Goal: Task Accomplishment & Management: Use online tool/utility

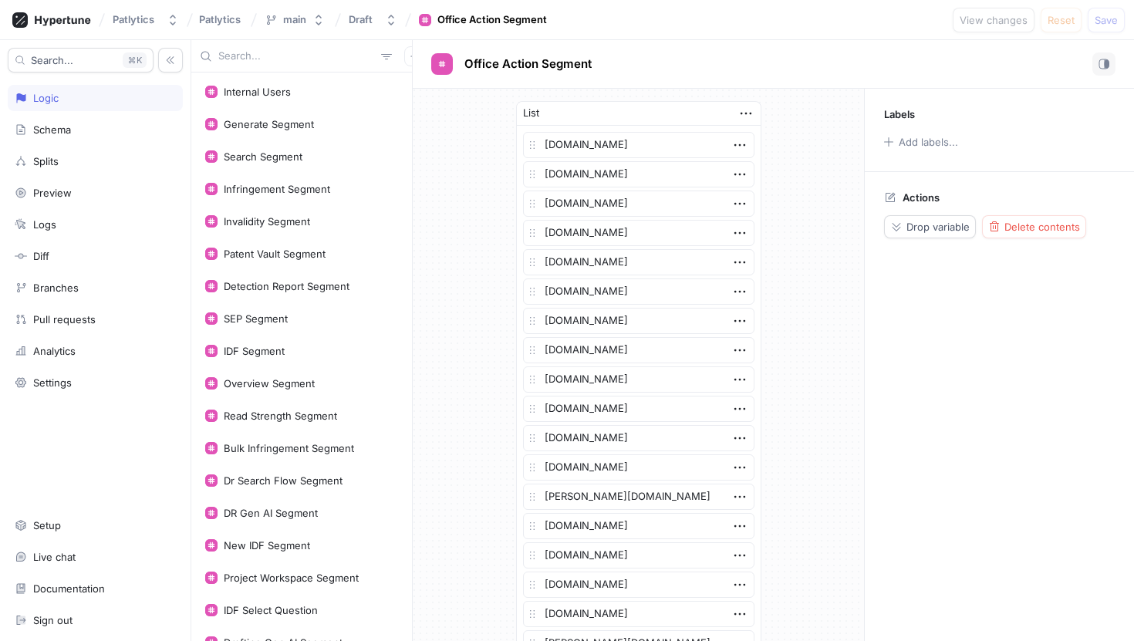
scroll to position [539, 0]
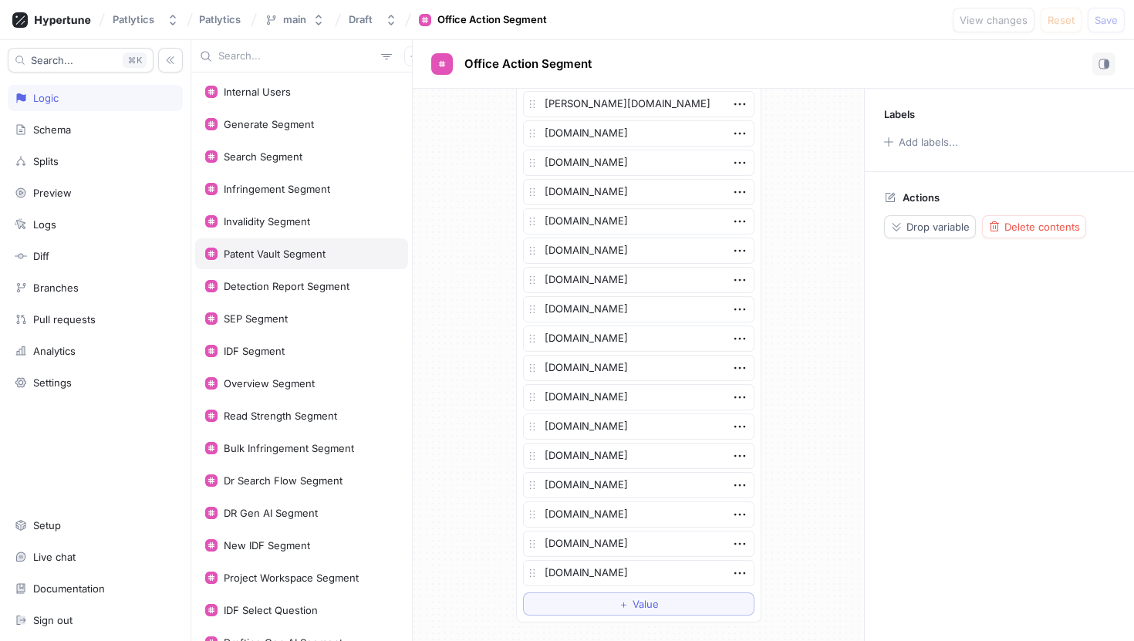
click at [322, 245] on div "Patent Vault Segment" at bounding box center [301, 253] width 213 height 31
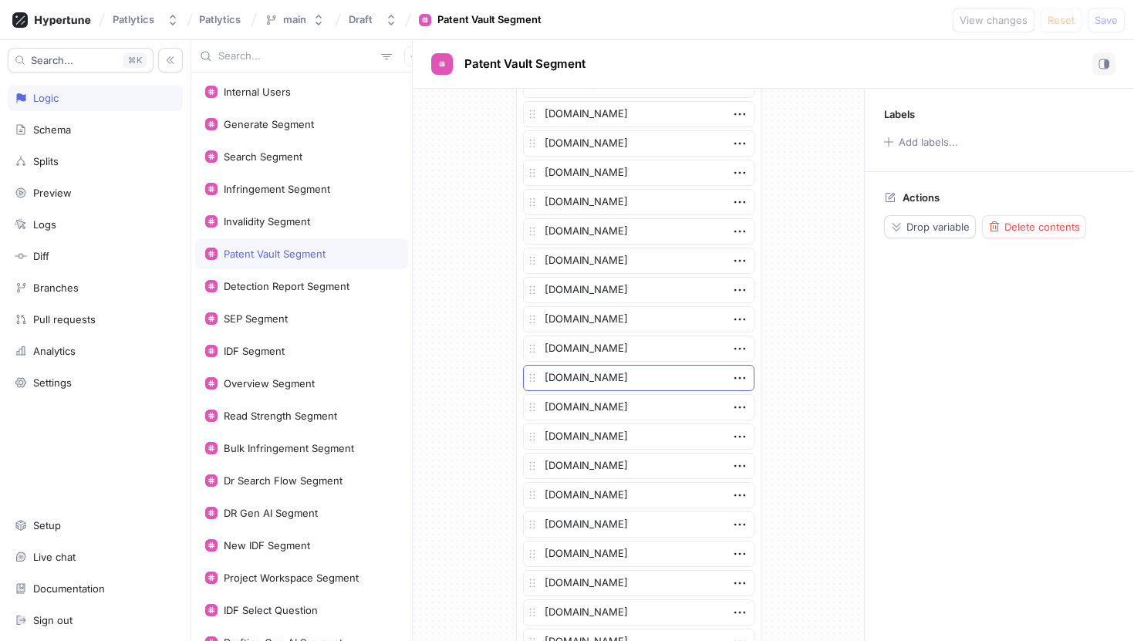
scroll to position [3452, 0]
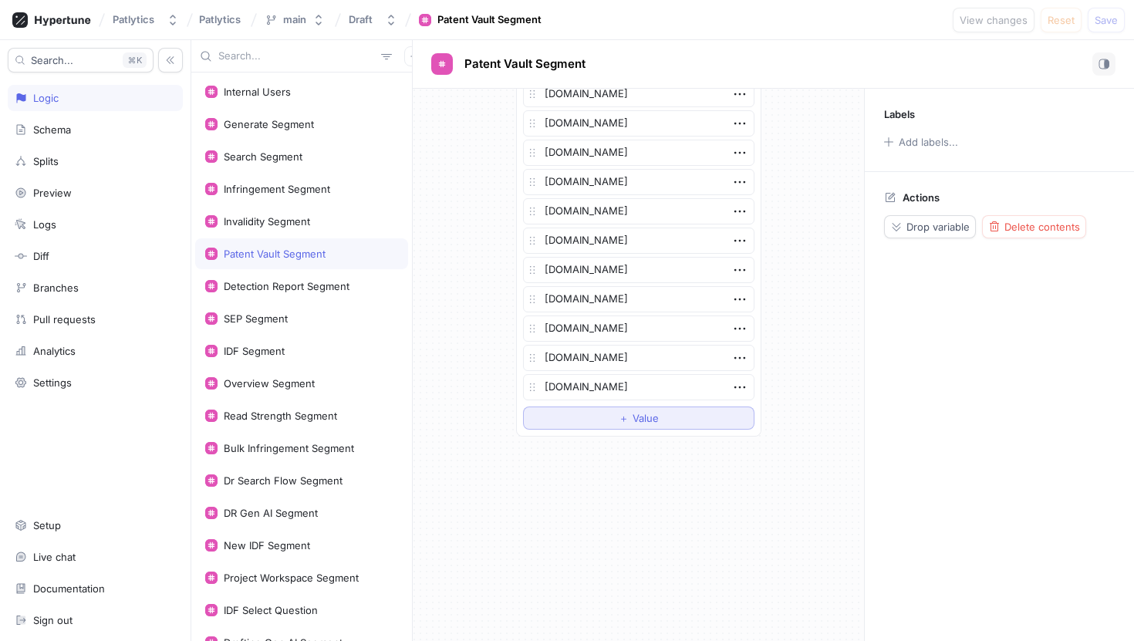
click at [596, 417] on button "＋ Value" at bounding box center [638, 418] width 231 height 23
type textarea "x"
type textarea "c"
type textarea "x"
type textarea "curev"
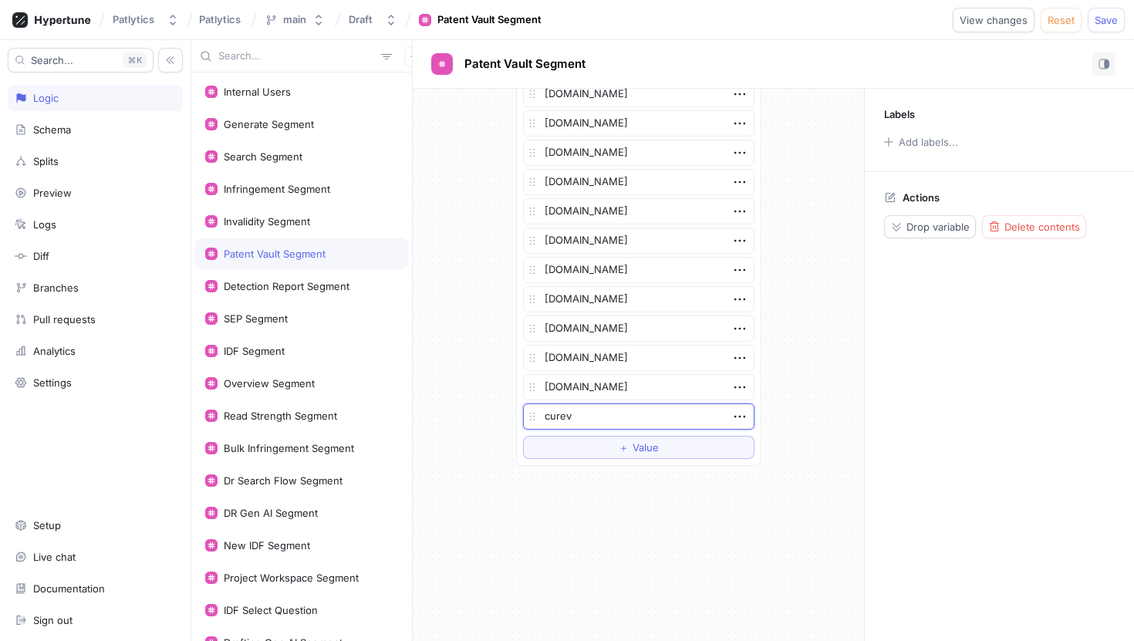
type textarea "x"
type textarea "cureva"
type textarea "x"
type textarea "curevac"
type textarea "x"
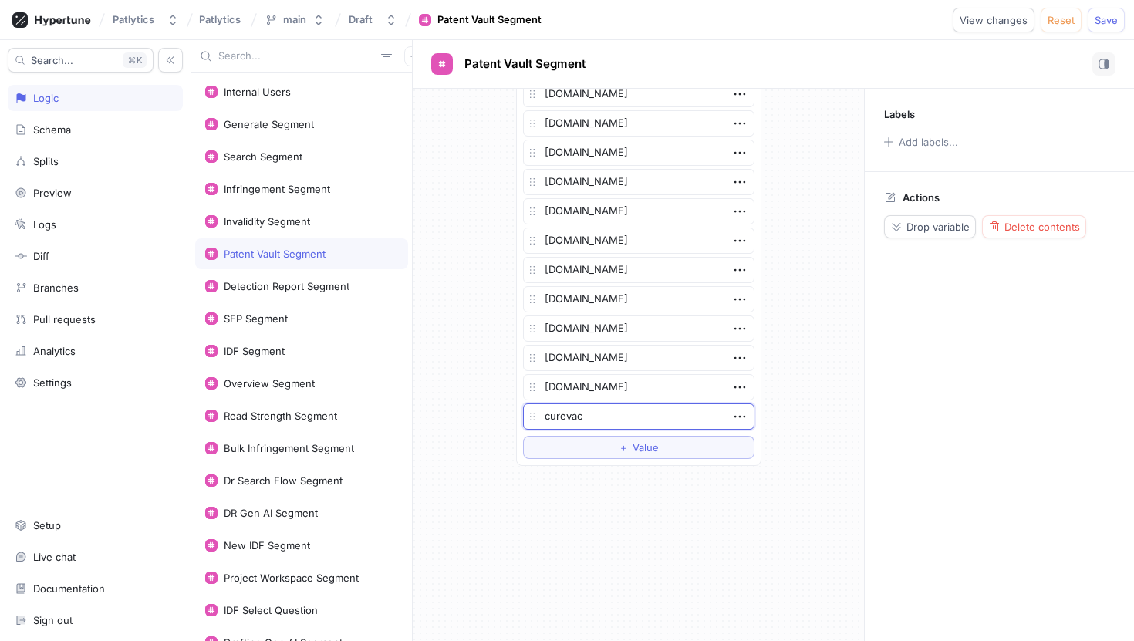
type textarea "curevac."
type textarea "x"
type textarea "curevac.c"
type textarea "x"
type textarea "[DOMAIN_NAME]"
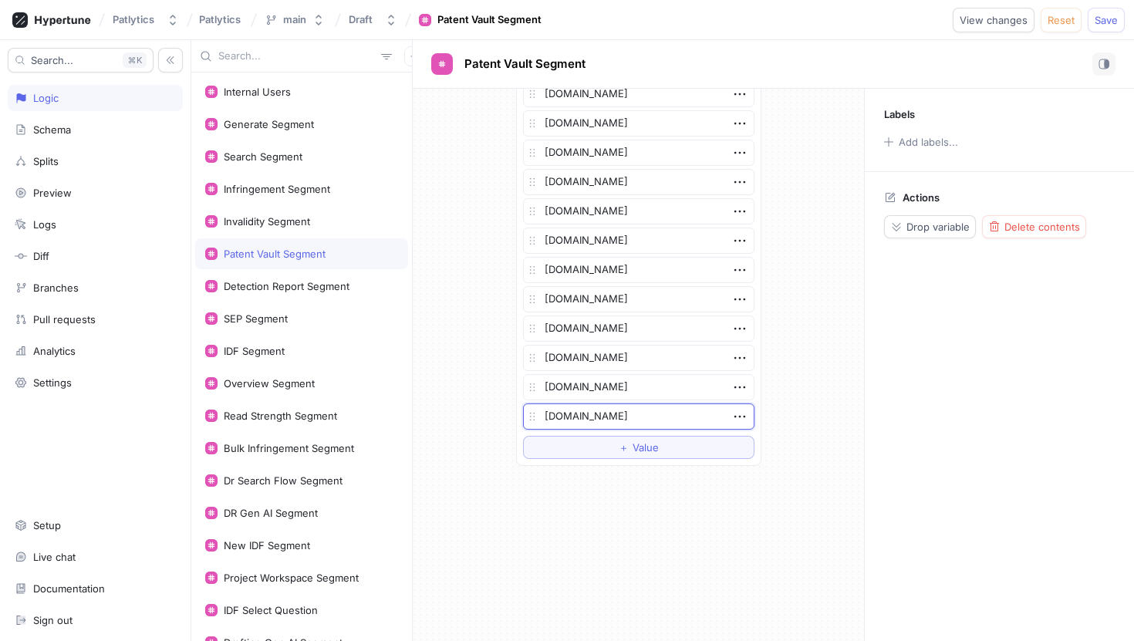
type textarea "x"
type textarea "[DOMAIN_NAME]"
click at [701, 441] on button "＋ Value" at bounding box center [638, 447] width 231 height 23
type textarea "x"
type textarea "ma"
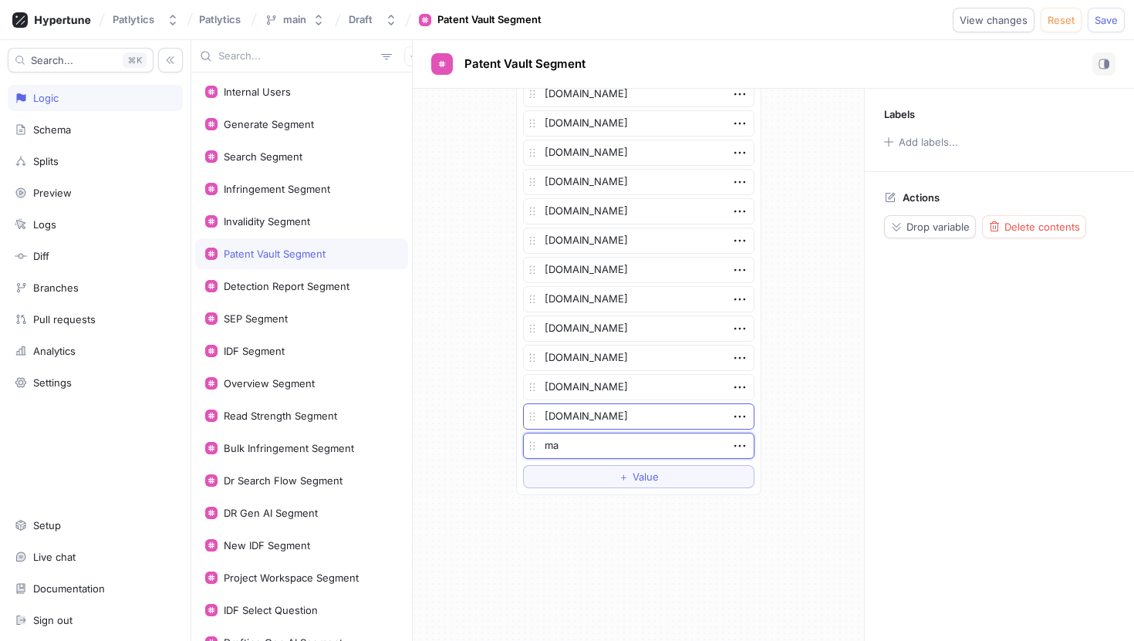
type textarea "x"
type textarea "mar"
type textarea "x"
type textarea "[PERSON_NAME]"
type textarea "x"
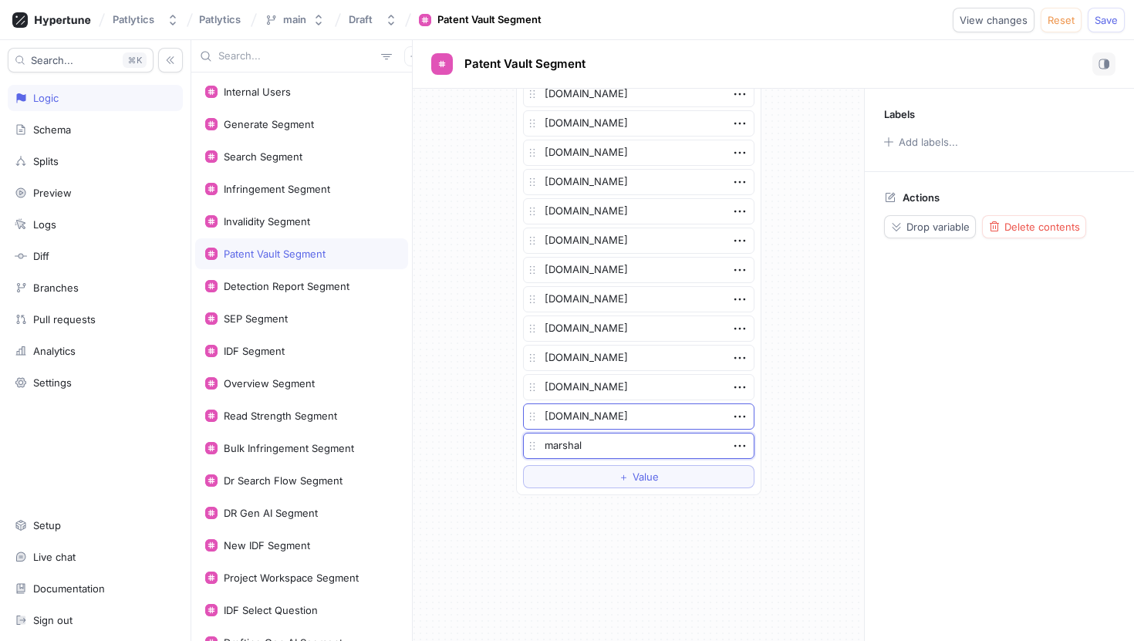
type textarea "[PERSON_NAME]"
type textarea "x"
type textarea "marshallip"
type textarea "x"
type textarea "marshallip."
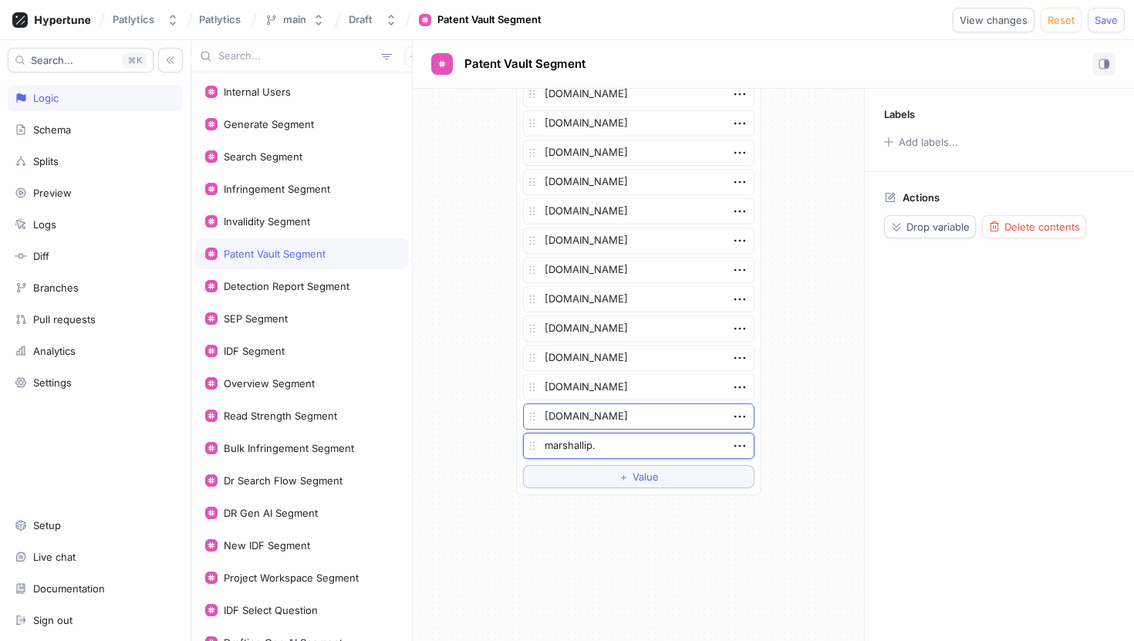
type textarea "x"
type textarea "marshallip.c"
type textarea "x"
type textarea "[DOMAIN_NAME]"
type textarea "x"
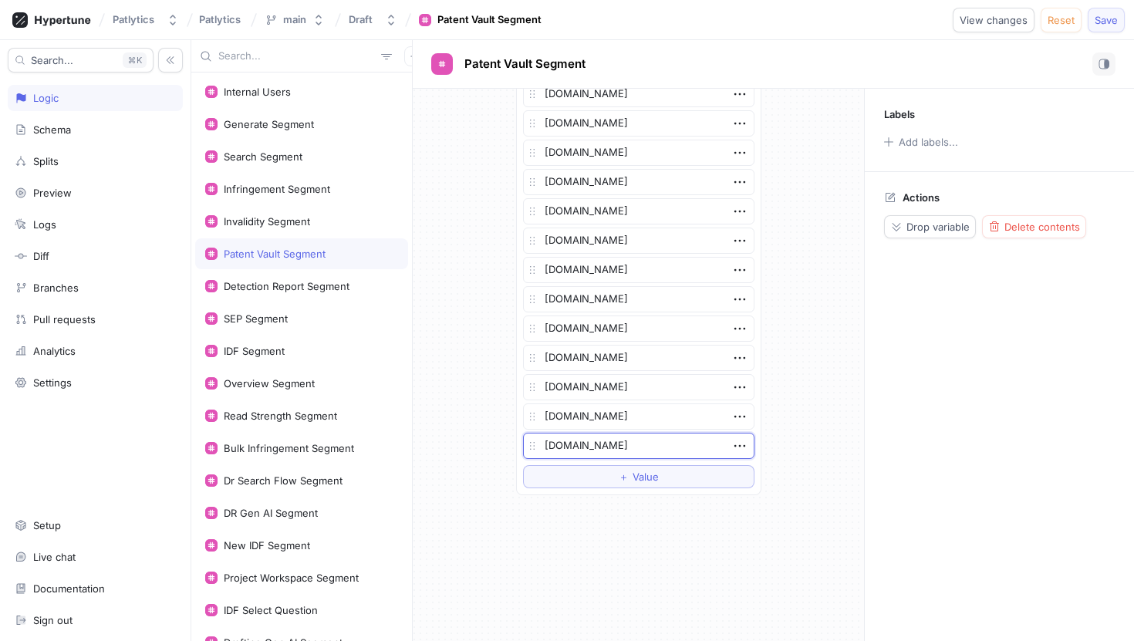
type textarea "[DOMAIN_NAME]"
click at [1106, 30] on button "Save" at bounding box center [1106, 20] width 37 height 25
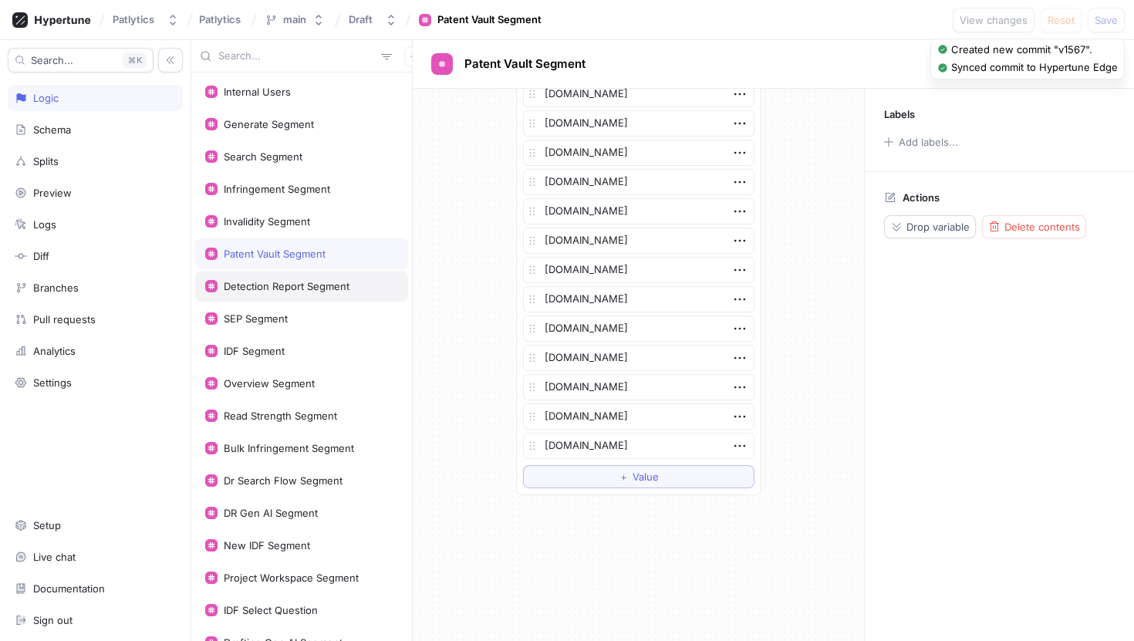
click at [306, 282] on div "Detection Report Segment" at bounding box center [287, 286] width 126 height 12
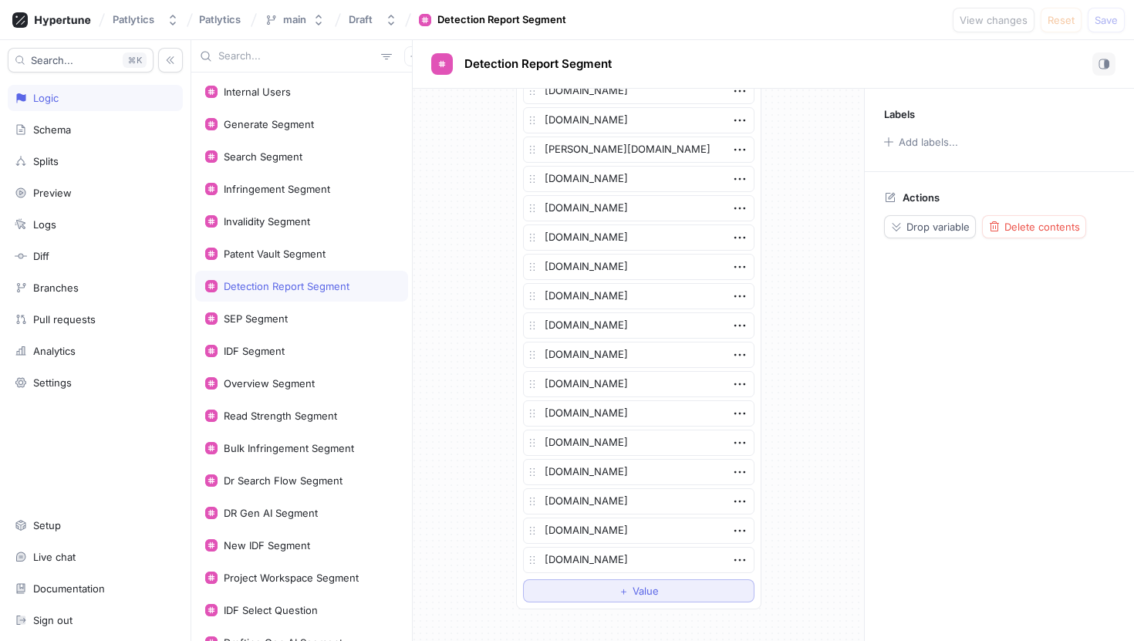
scroll to position [3598, 0]
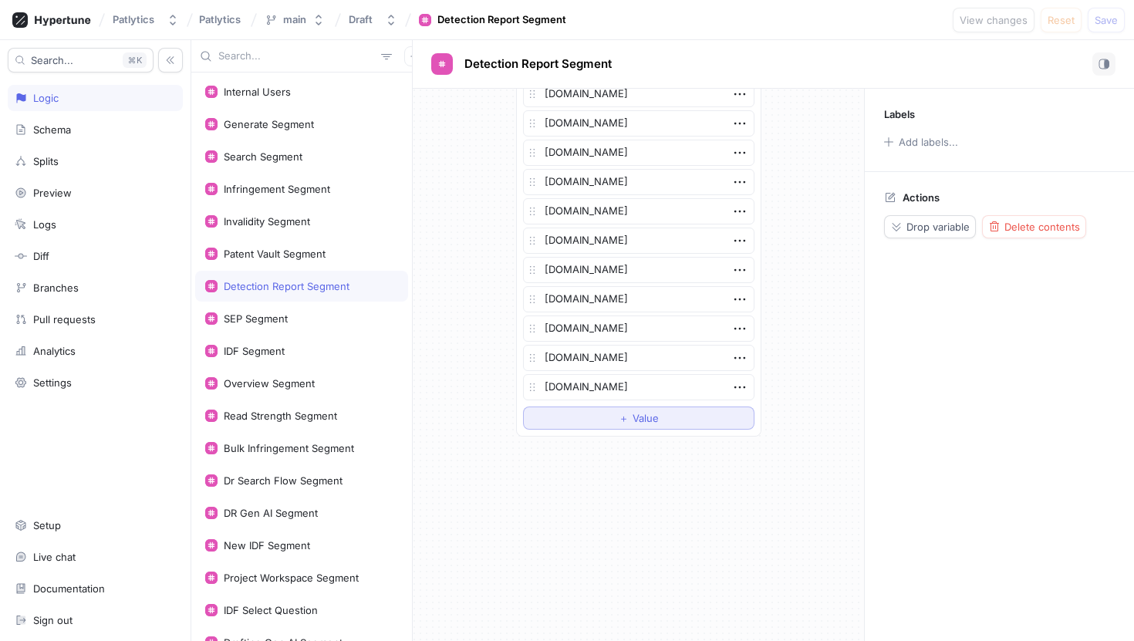
click at [570, 418] on button "＋ Value" at bounding box center [638, 418] width 231 height 23
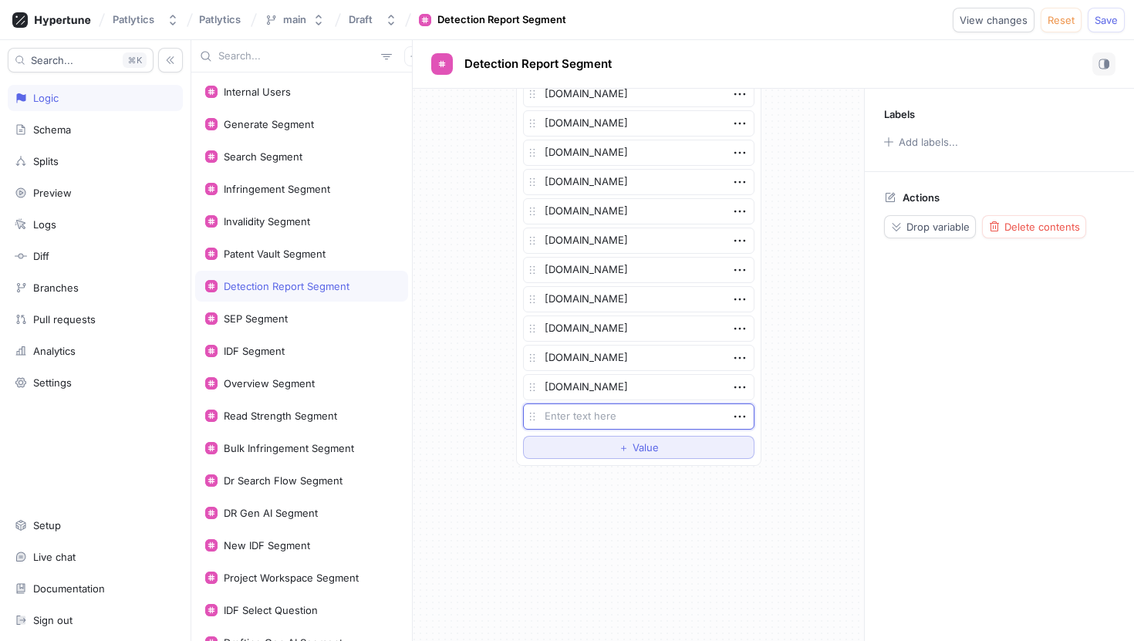
type textarea "x"
type textarea "cur"
type textarea "x"
type textarea "cure"
type textarea "x"
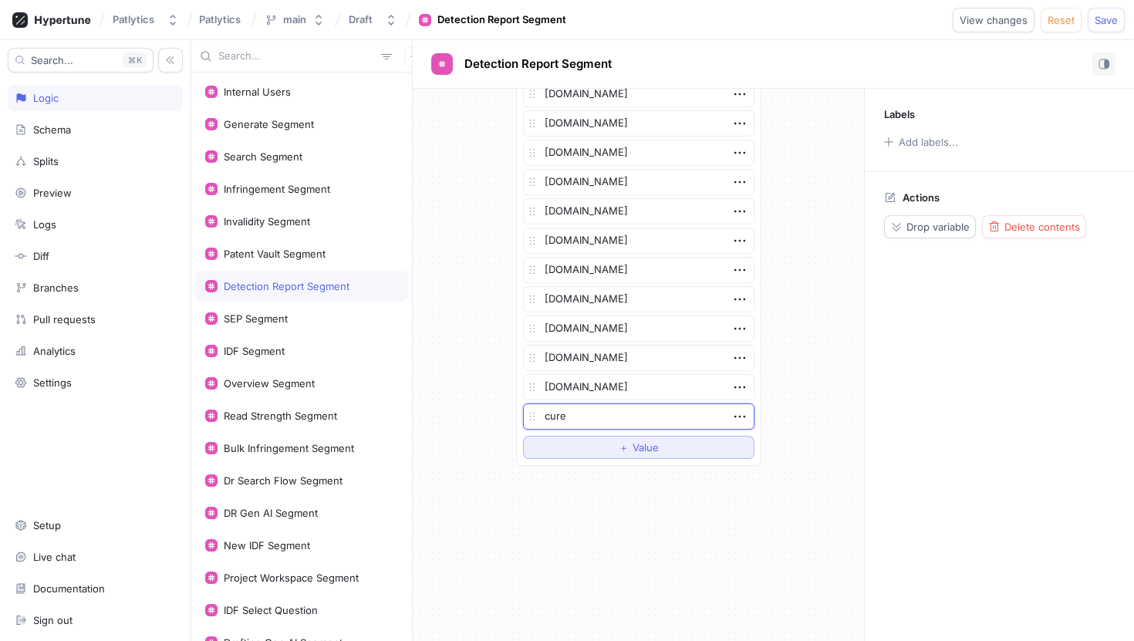
type textarea "curev"
type textarea "x"
type textarea "cureva"
type textarea "x"
type textarea "cureva"
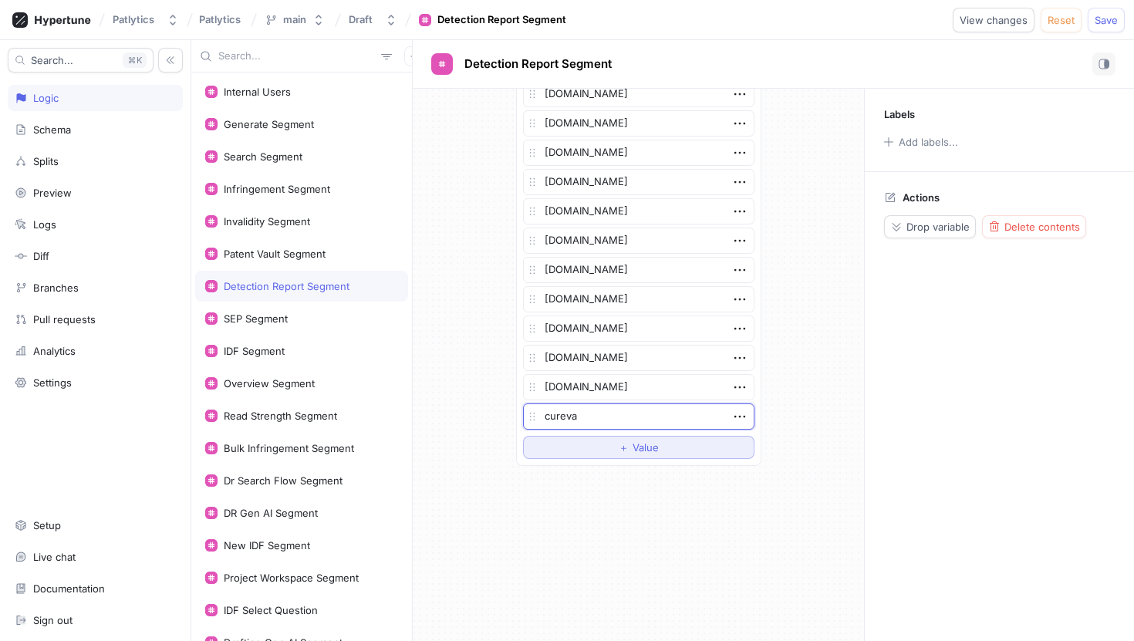
type textarea "x"
type textarea "curevac"
type textarea "x"
type textarea "curevac."
type textarea "x"
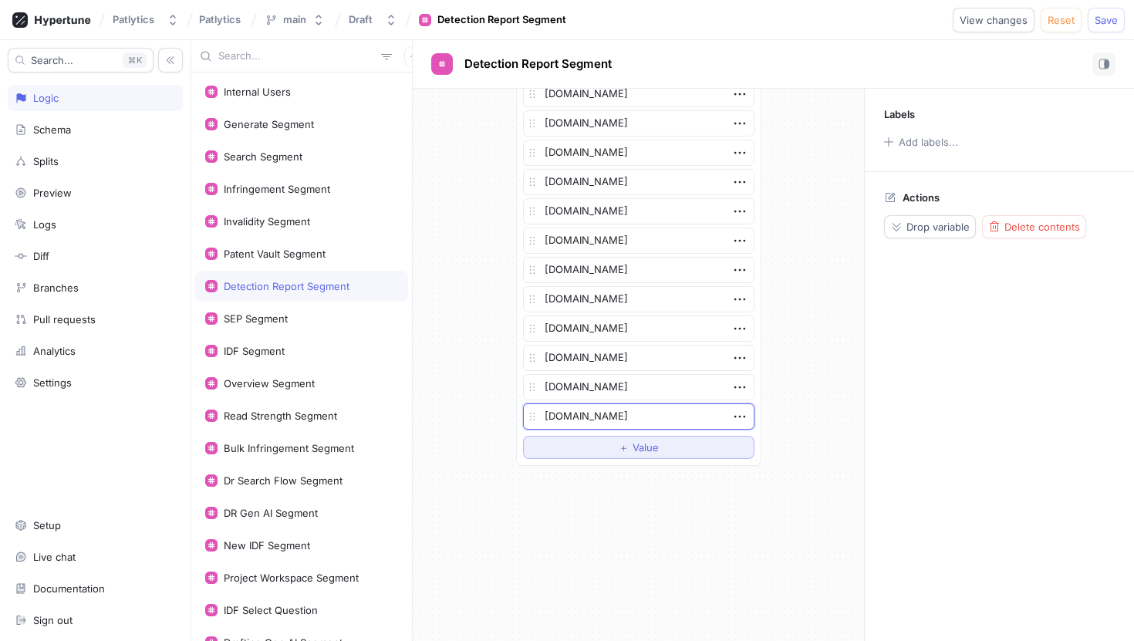
type textarea "[DOMAIN_NAME]"
type textarea "x"
type textarea "[DOMAIN_NAME]"
type textarea "x"
type textarea "[DOMAIN_NAME]"
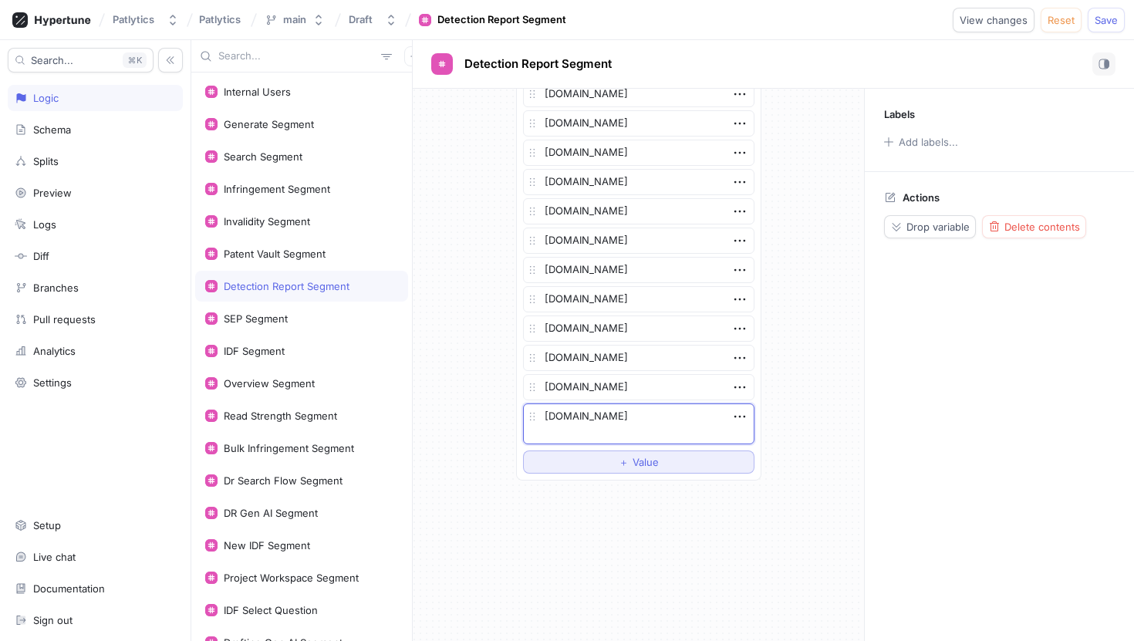
click at [721, 459] on button "＋ Value" at bounding box center [638, 462] width 231 height 23
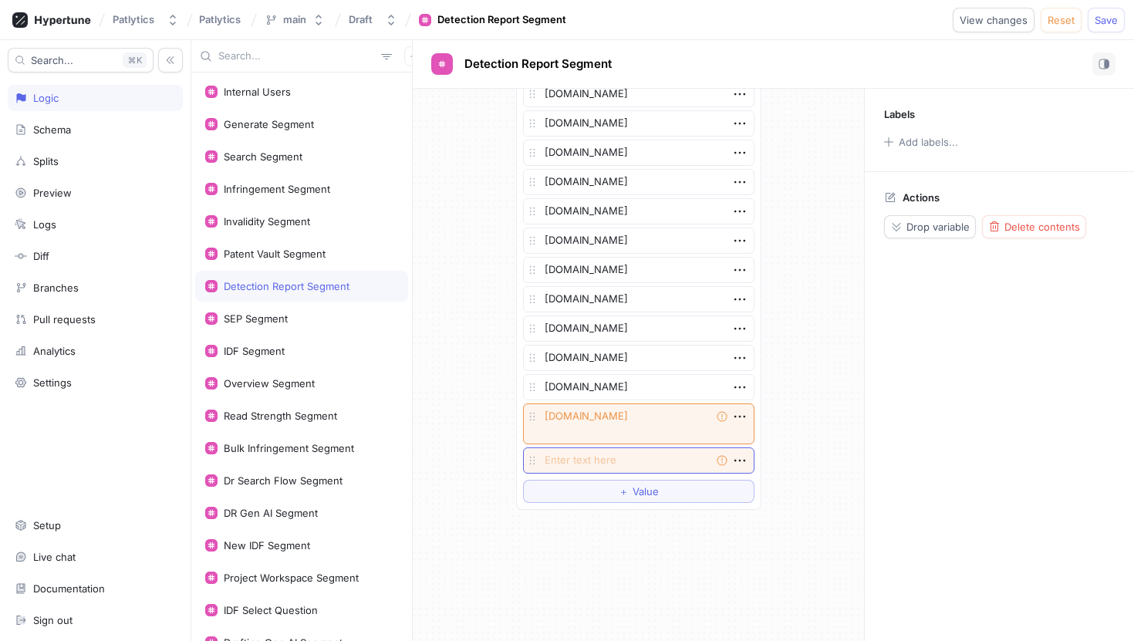
click at [671, 456] on textarea at bounding box center [638, 460] width 231 height 26
type textarea "x"
type textarea "ma"
type textarea "x"
type textarea "mar"
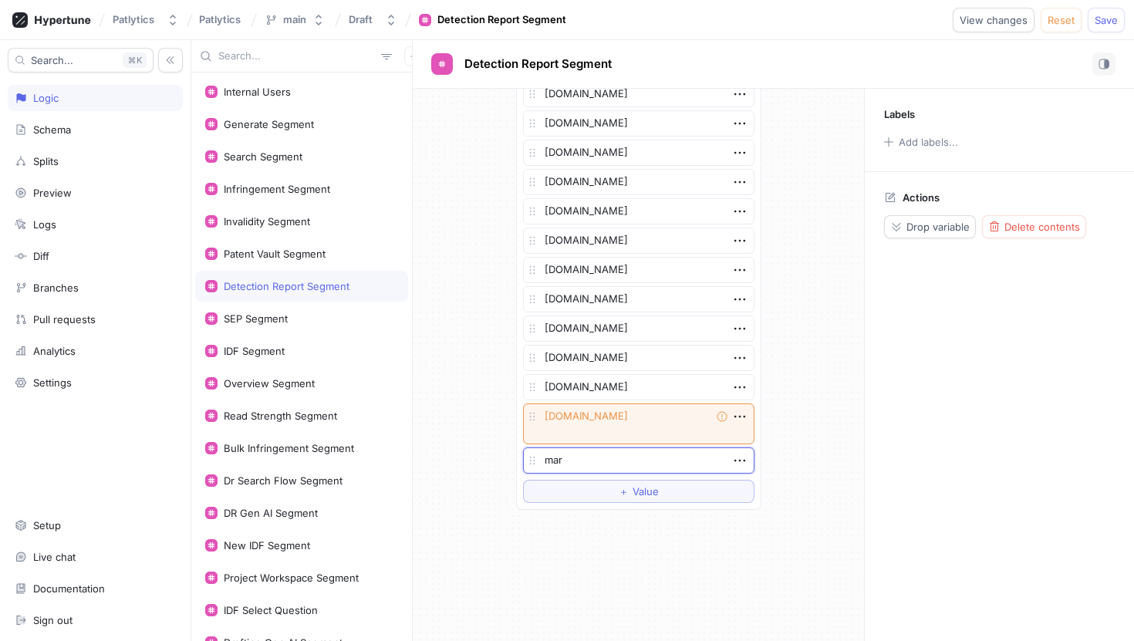
type textarea "x"
type textarea "[PERSON_NAME]"
type textarea "x"
type textarea "marshal"
type textarea "x"
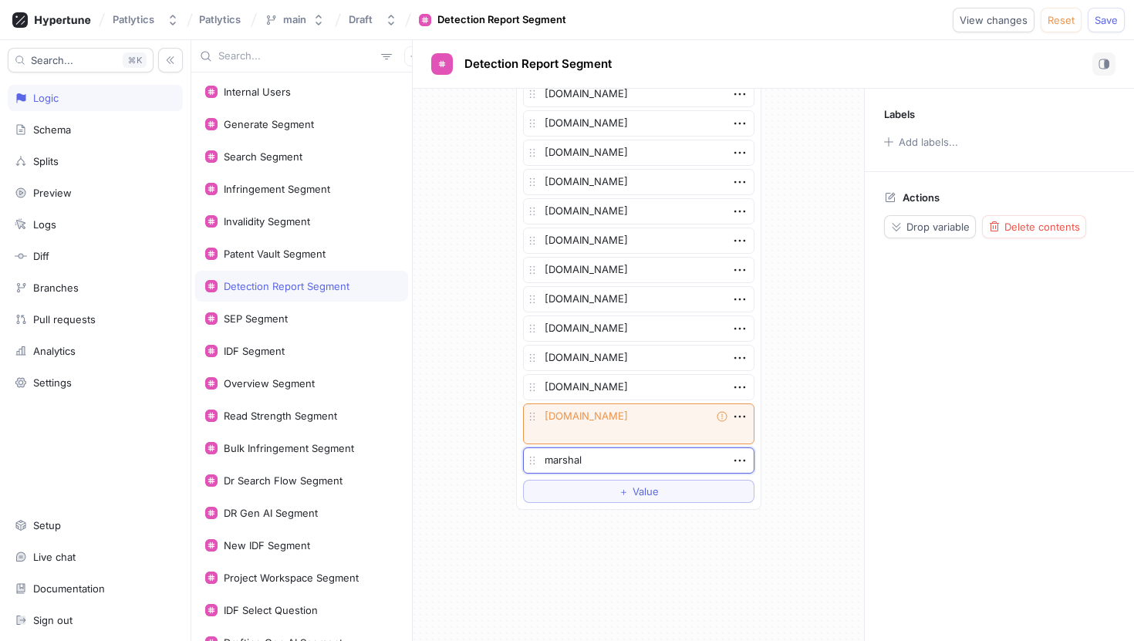
type textarea "[PERSON_NAME]"
type textarea "x"
type textarea "marshallip"
type textarea "x"
type textarea "marshallip."
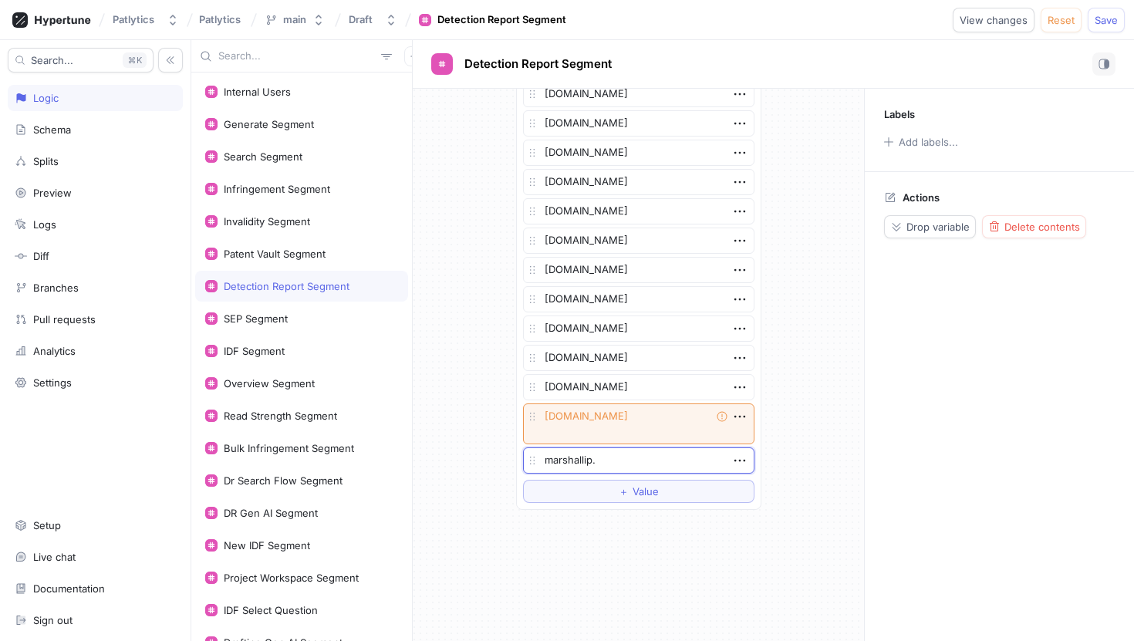
type textarea "x"
type textarea "[DOMAIN_NAME]"
type textarea "x"
type textarea "[DOMAIN_NAME]"
click at [674, 424] on textarea "[DOMAIN_NAME]" at bounding box center [638, 423] width 231 height 41
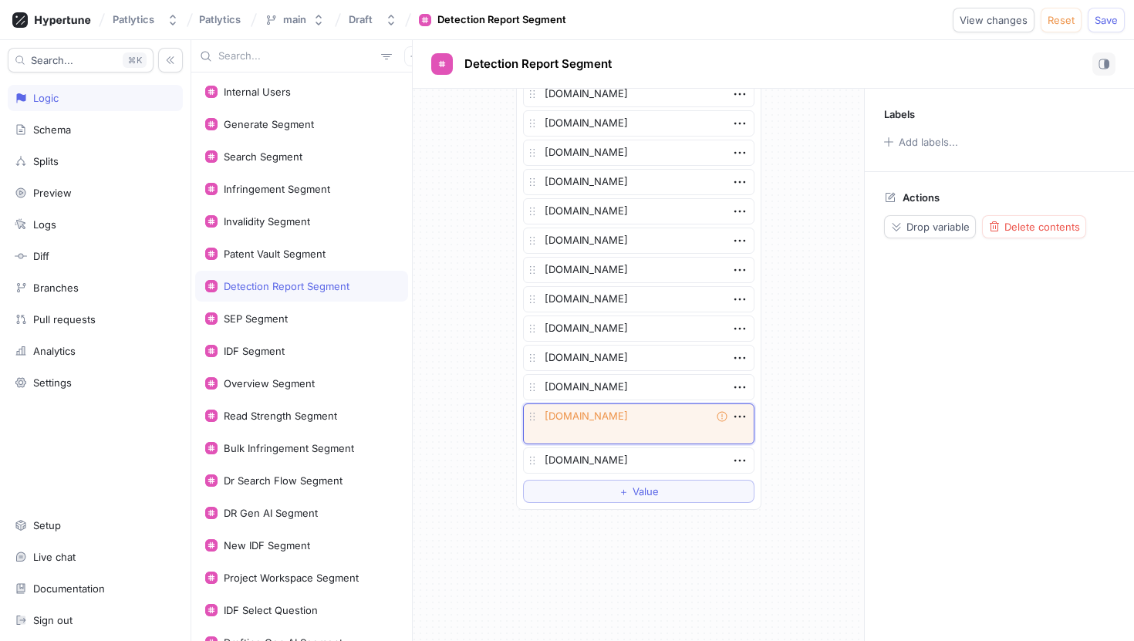
type textarea "x"
type textarea "[DOMAIN_NAME]"
type textarea "x"
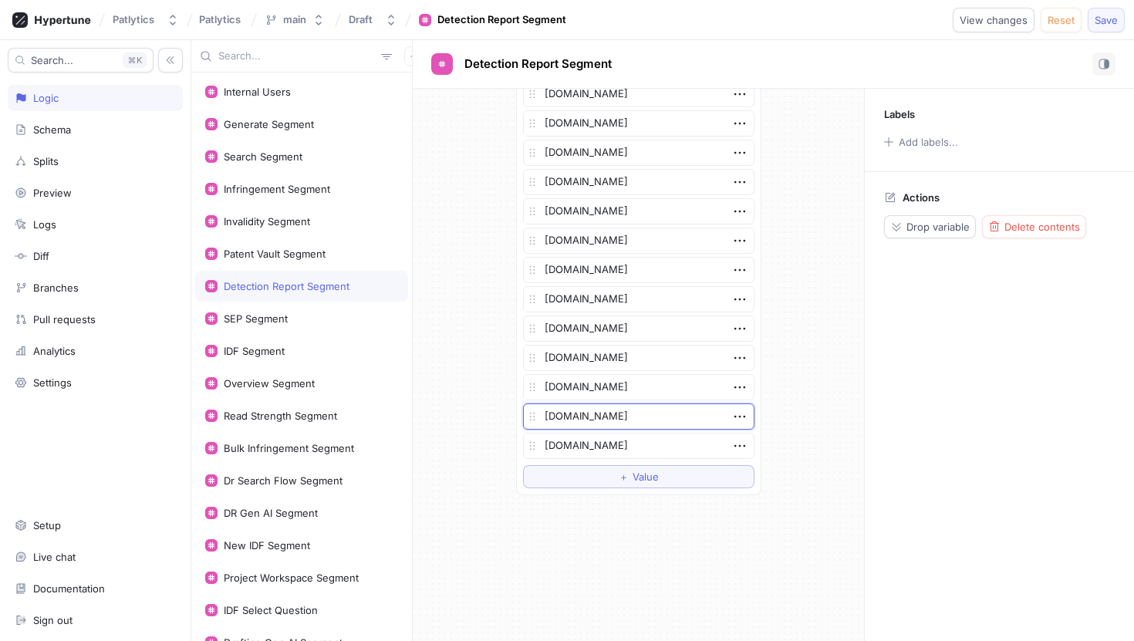
type textarea "[DOMAIN_NAME]"
click at [1099, 22] on span "Save" at bounding box center [1106, 19] width 23 height 9
click at [303, 123] on div "Generate Segment" at bounding box center [269, 124] width 90 height 12
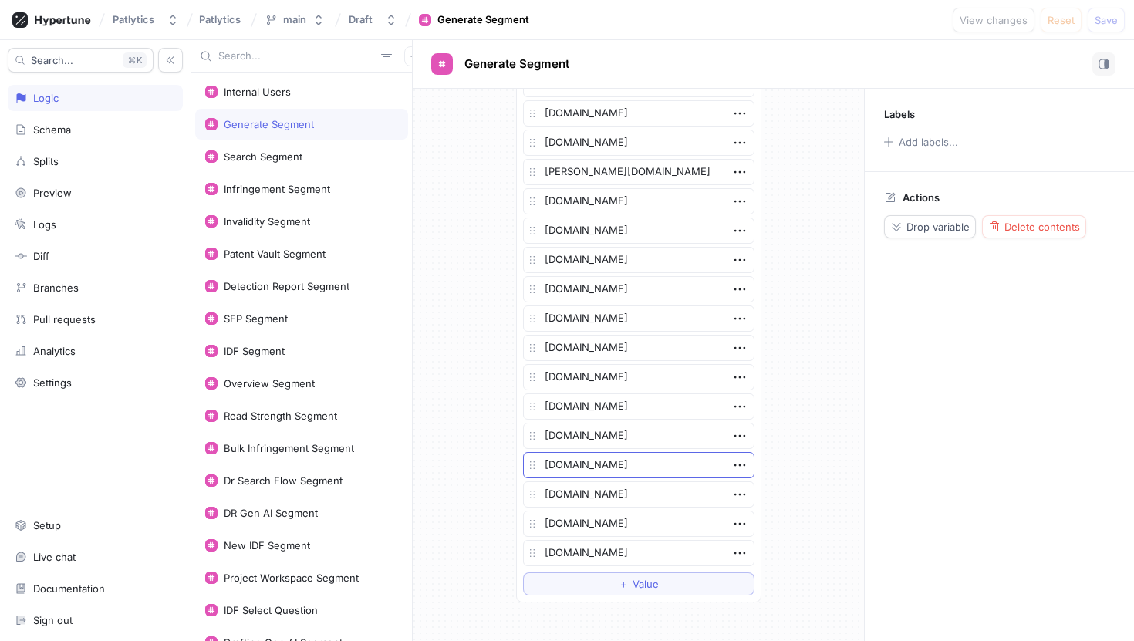
scroll to position [2494, 0]
click at [624, 592] on button "＋ Value" at bounding box center [638, 584] width 231 height 23
click at [619, 581] on textarea at bounding box center [638, 583] width 231 height 26
type textarea "x"
type textarea "I purchased the domain Rom-IP-Service and my new email is [EMAIL_ADDRESS][DOMAI…"
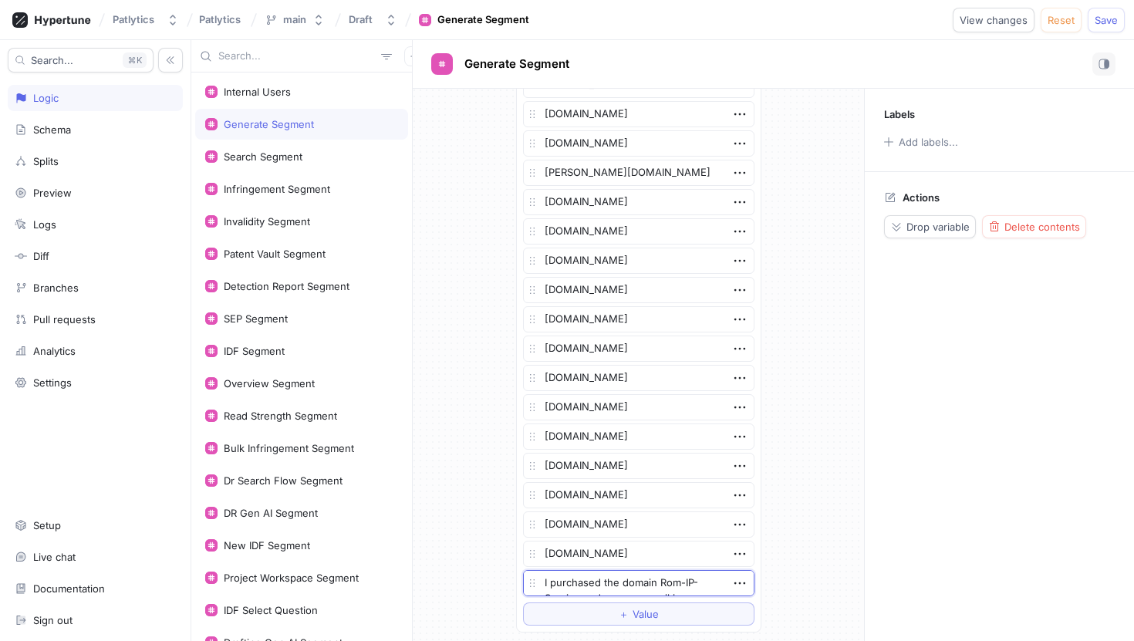
type textarea "x"
type textarea "[DOMAIN_NAME]"
type textarea "x"
type textarea "[DOMAIN_NAME]"
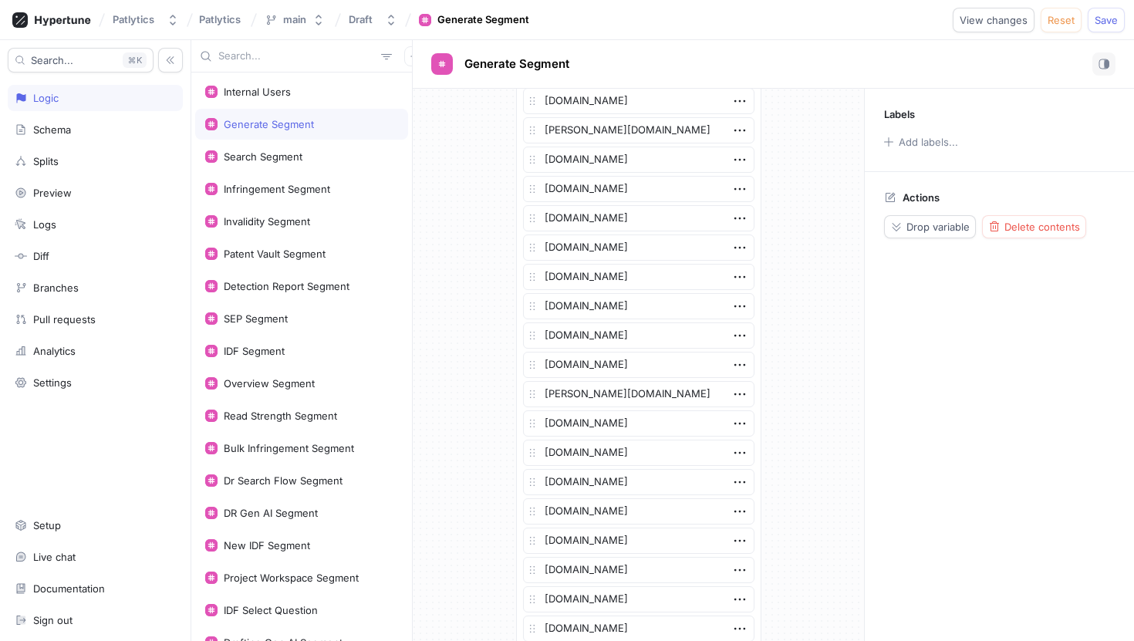
scroll to position [2213, 0]
click at [743, 363] on icon "button" at bounding box center [739, 364] width 17 height 17
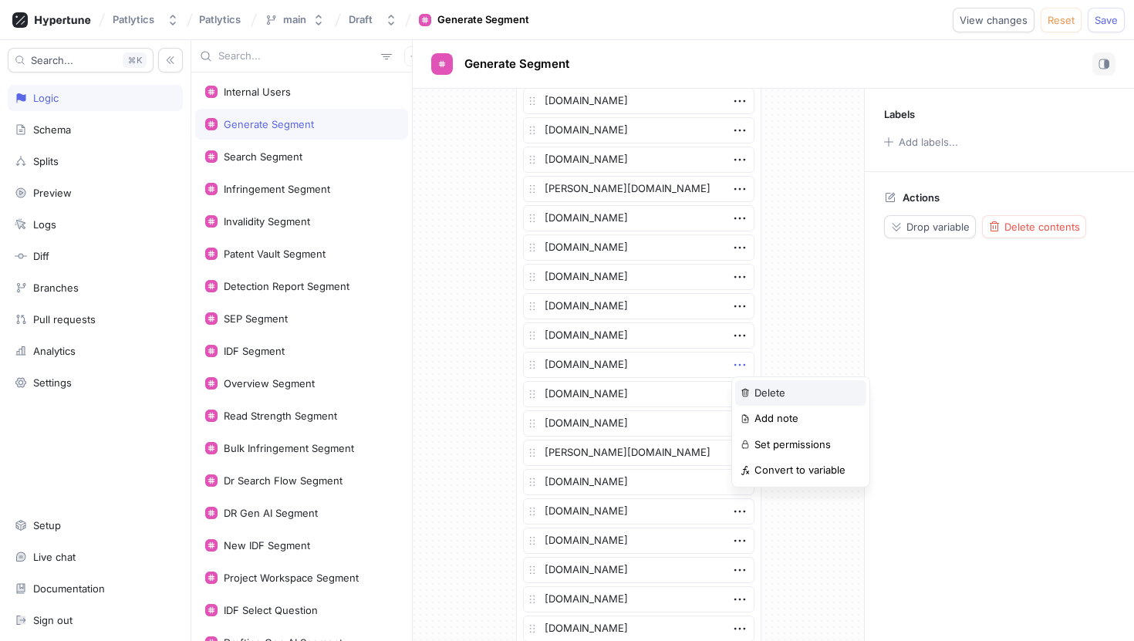
click at [750, 390] on div "Delete" at bounding box center [800, 393] width 131 height 26
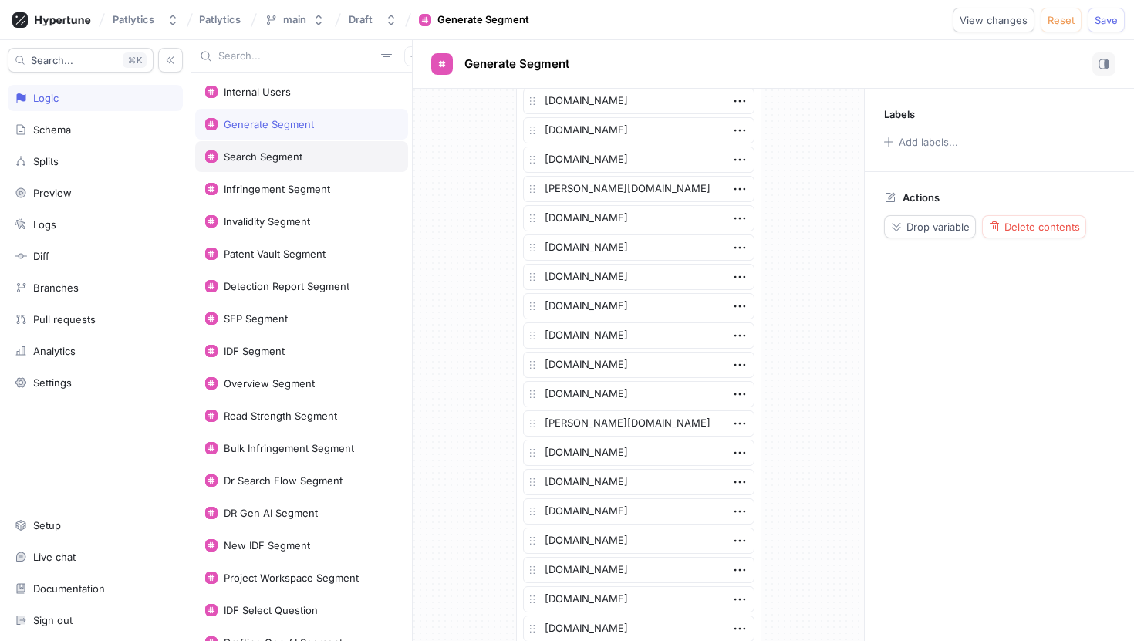
click at [281, 160] on div "Search Segment" at bounding box center [263, 156] width 79 height 12
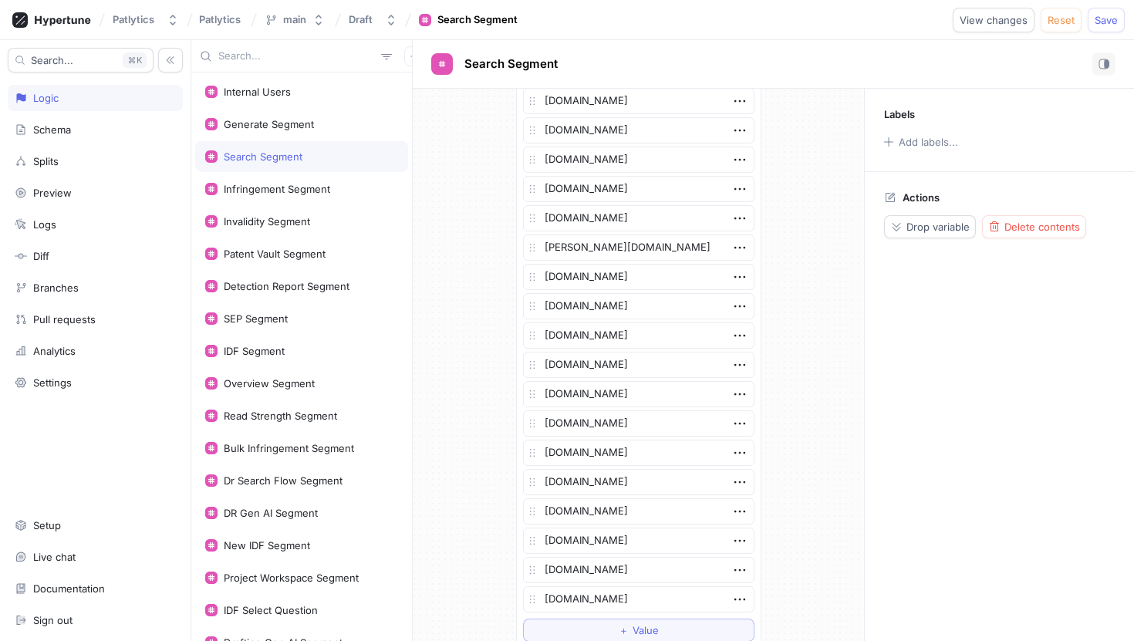
scroll to position [3186, 0]
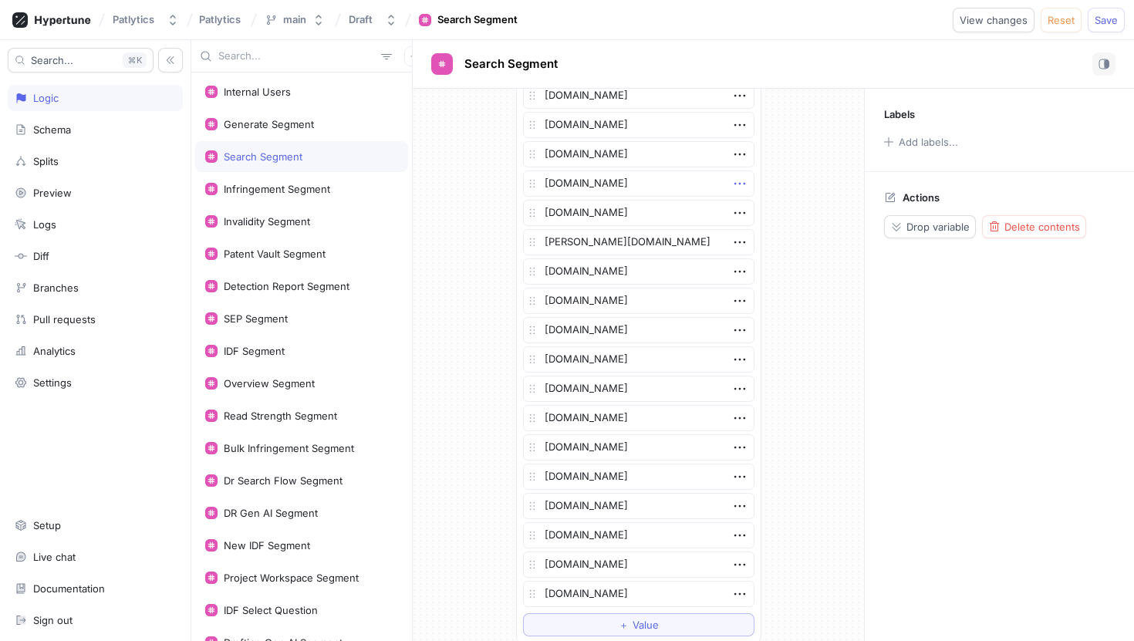
click at [743, 179] on icon "button" at bounding box center [739, 183] width 17 height 17
click at [745, 214] on img at bounding box center [745, 212] width 9 height 9
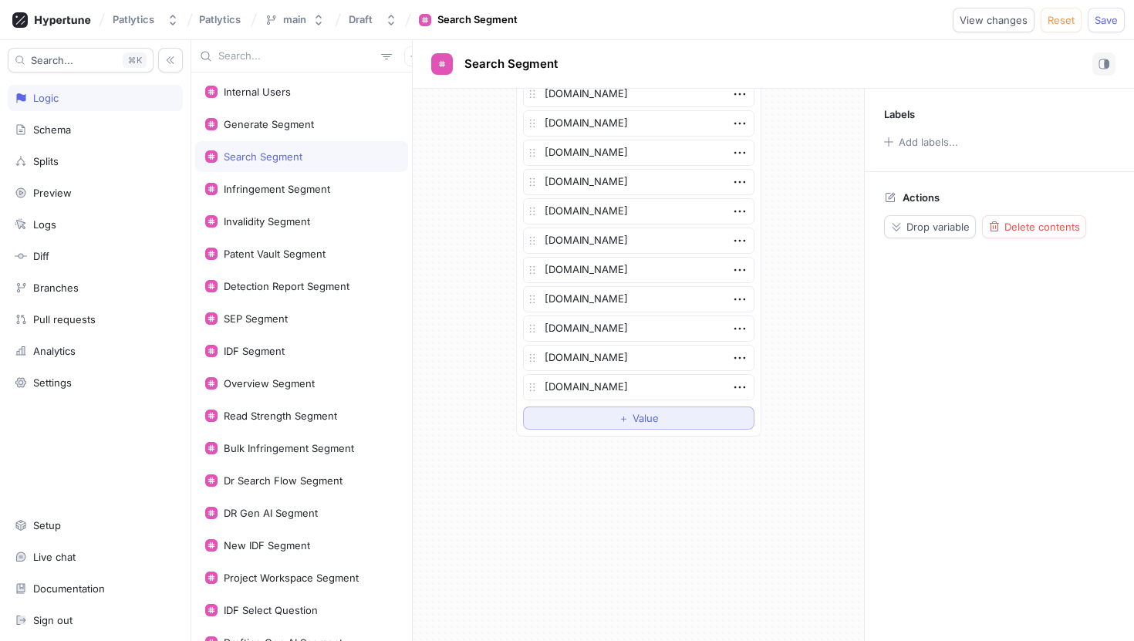
click at [653, 421] on span "Value" at bounding box center [646, 418] width 26 height 9
type textarea "x"
type textarea "[DOMAIN_NAME]"
click at [301, 197] on div "Infringement Segment" at bounding box center [301, 189] width 213 height 31
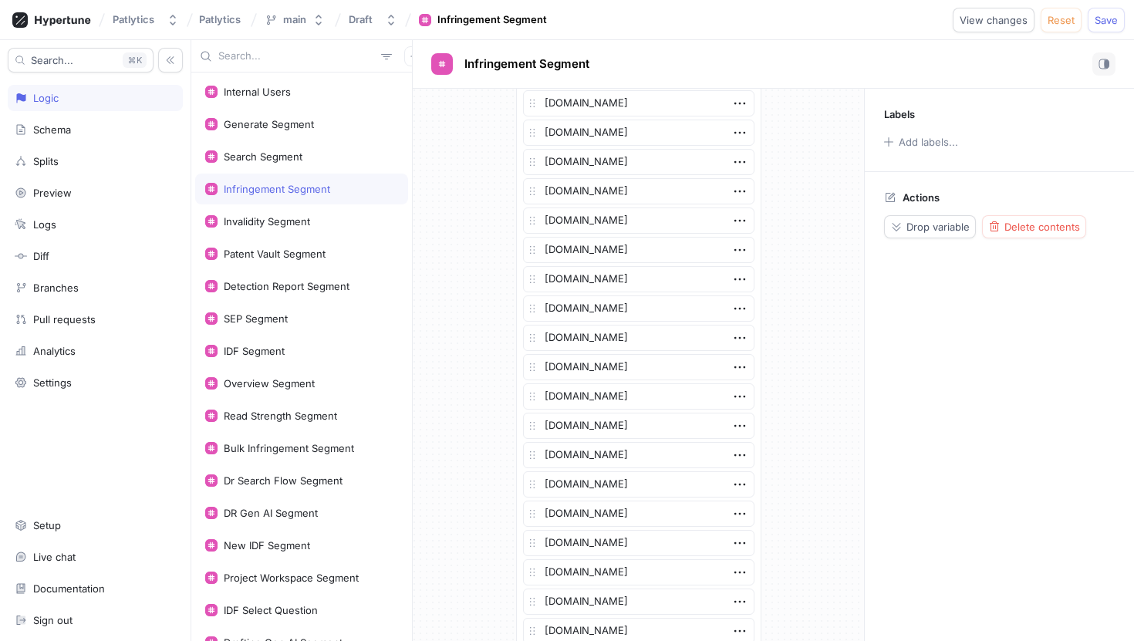
scroll to position [2953, 0]
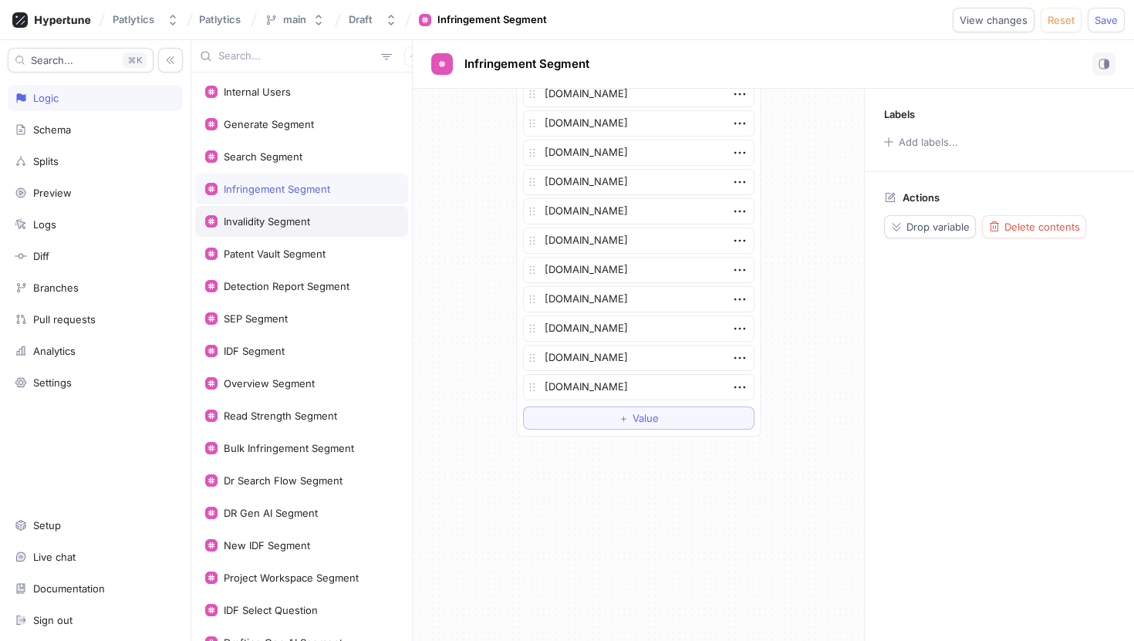
click at [293, 230] on div "Invalidity Segment" at bounding box center [301, 221] width 213 height 31
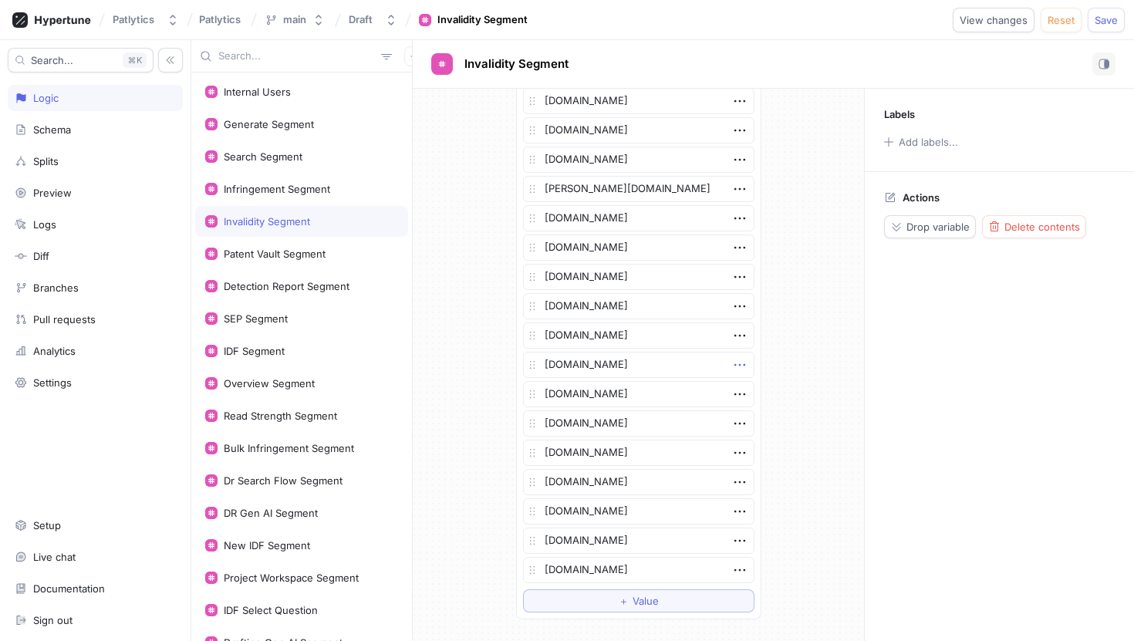
click at [739, 364] on icon "button" at bounding box center [739, 365] width 11 height 2
click at [748, 390] on img at bounding box center [745, 393] width 9 height 9
click at [642, 576] on span "Value" at bounding box center [646, 571] width 26 height 9
type textarea "x"
type textarea "[DOMAIN_NAME]"
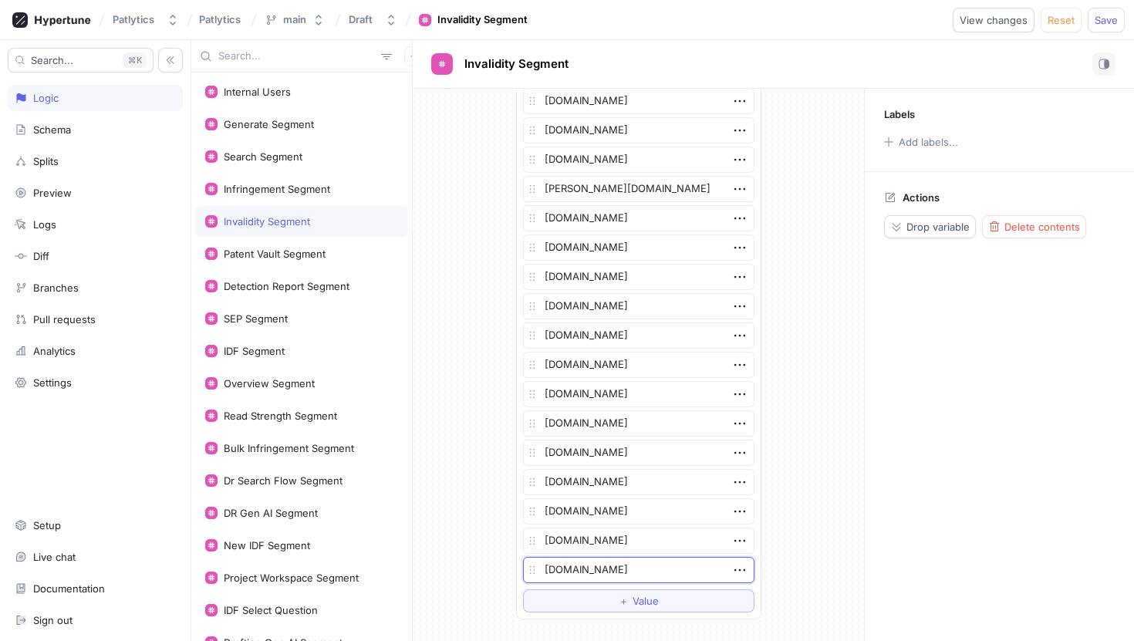
type textarea "x"
type textarea "[DOMAIN_NAME]"
click at [353, 262] on div "Patent Vault Segment" at bounding box center [301, 253] width 213 height 31
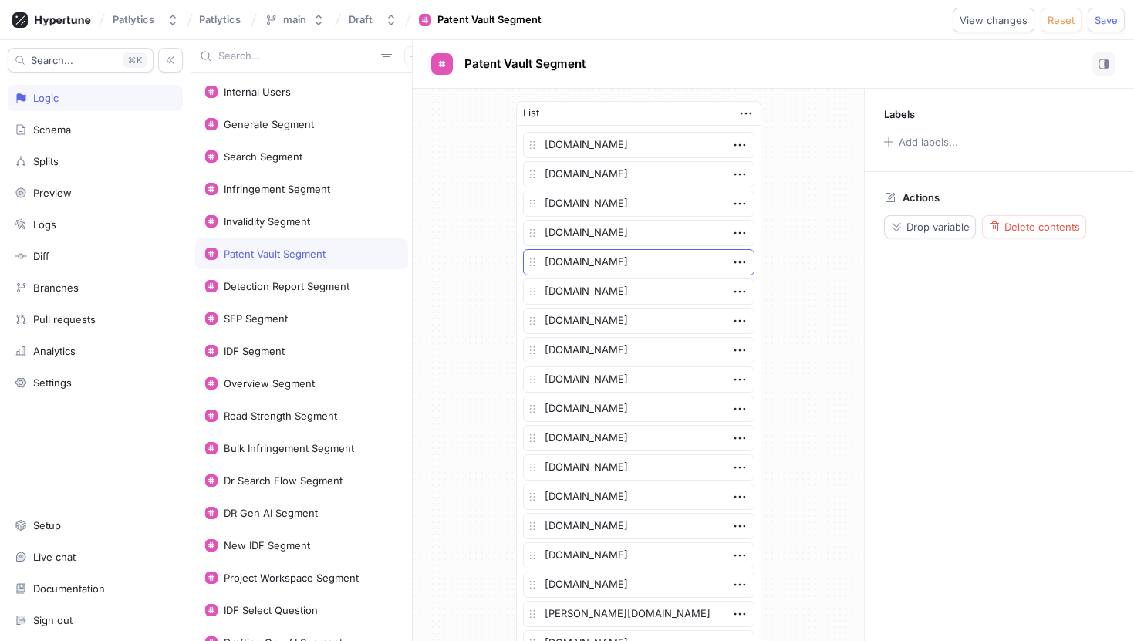
scroll to position [3240, 0]
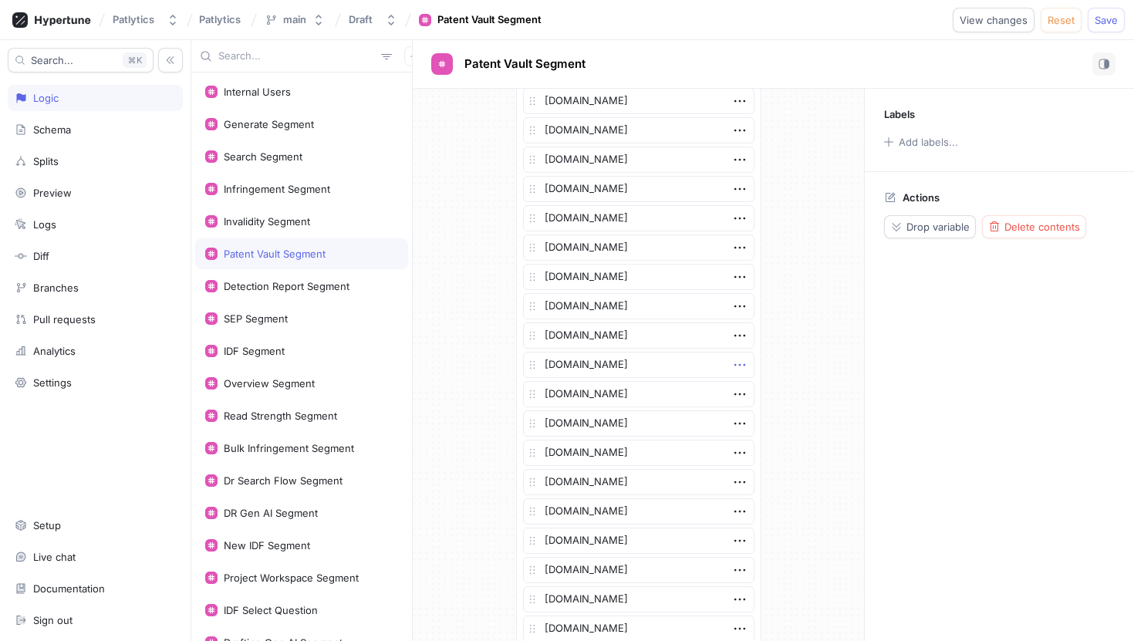
click at [738, 365] on icon "button" at bounding box center [739, 365] width 11 height 2
click at [747, 387] on div "Delete" at bounding box center [800, 393] width 131 height 26
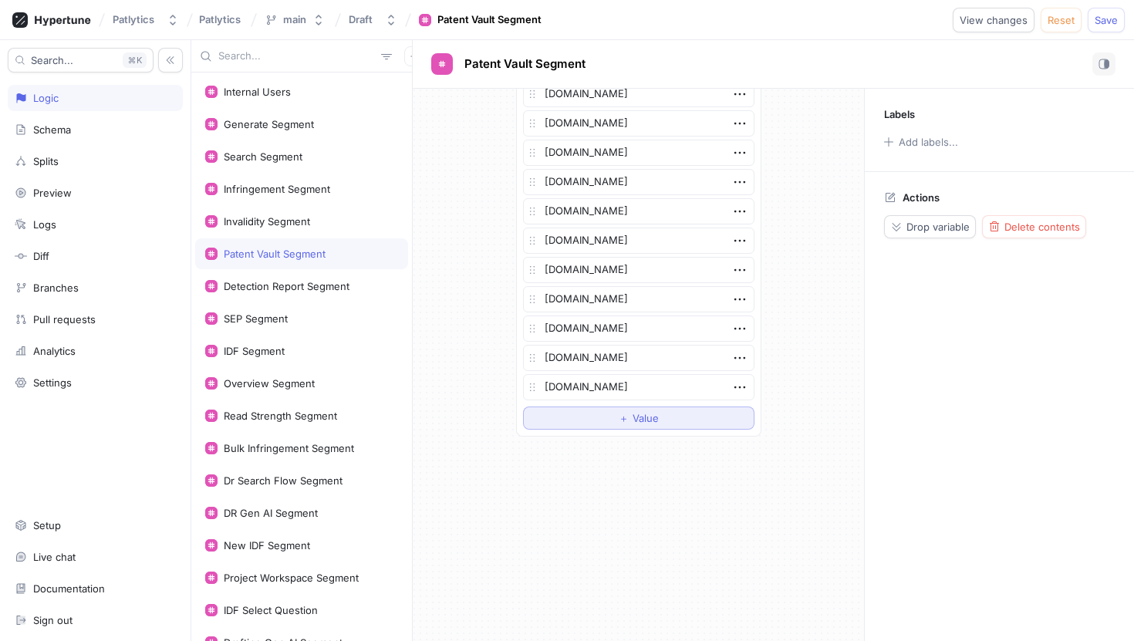
click at [708, 412] on button "＋ Value" at bounding box center [638, 418] width 231 height 23
type textarea "x"
type textarea "[DOMAIN_NAME]"
click at [324, 280] on div "Detection Report Segment" at bounding box center [287, 286] width 126 height 12
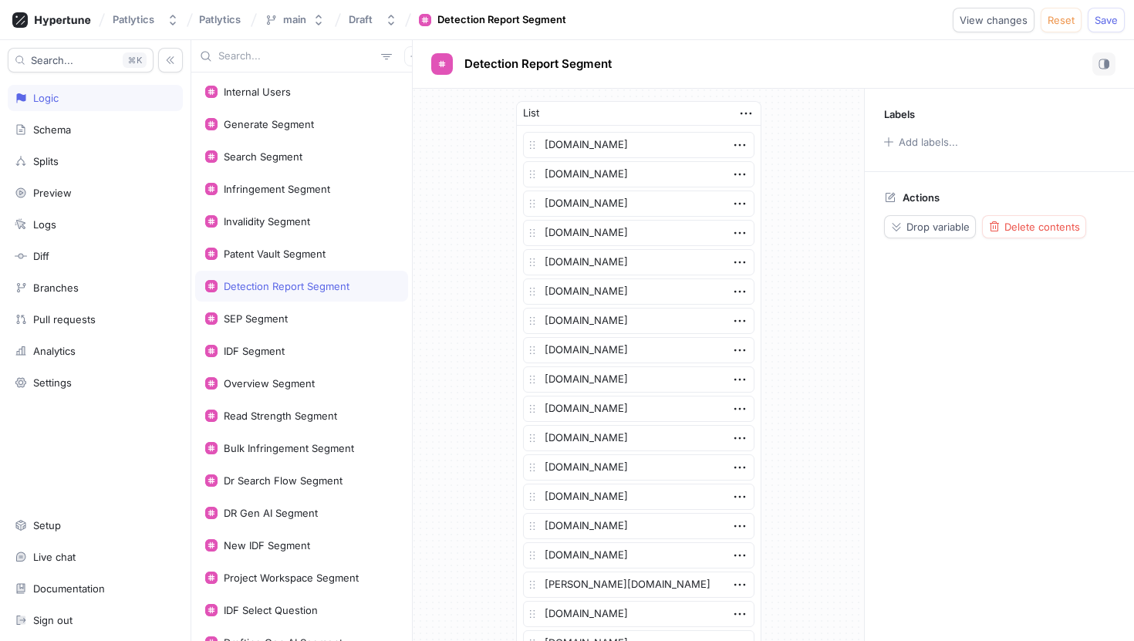
scroll to position [3415, 0]
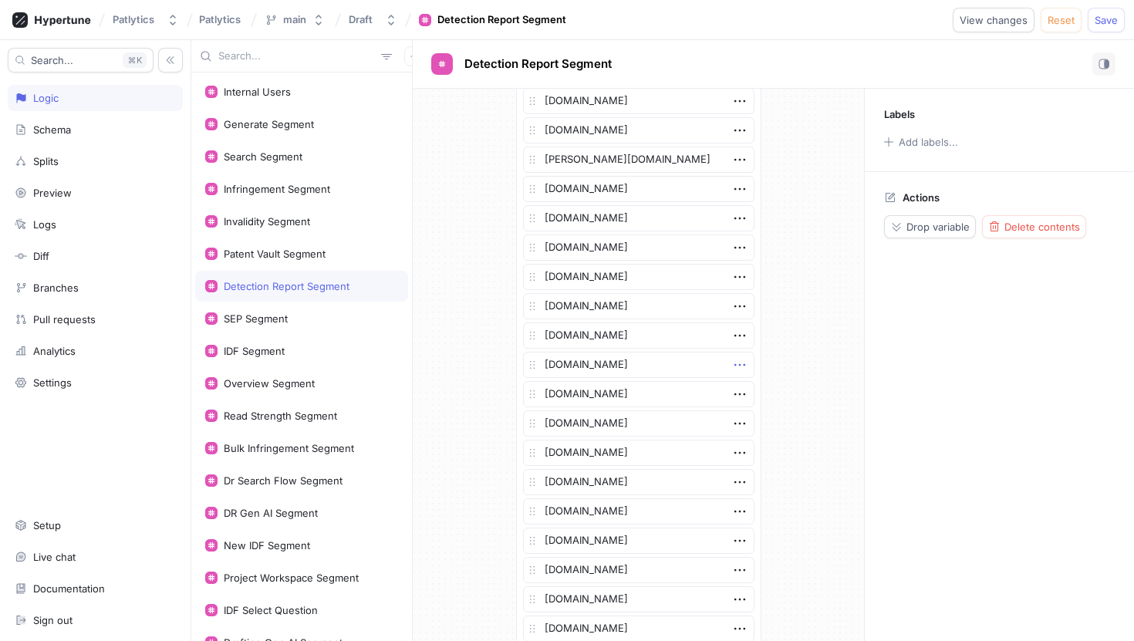
click at [738, 366] on icon "button" at bounding box center [739, 364] width 17 height 17
click at [750, 392] on div "Delete" at bounding box center [800, 393] width 131 height 26
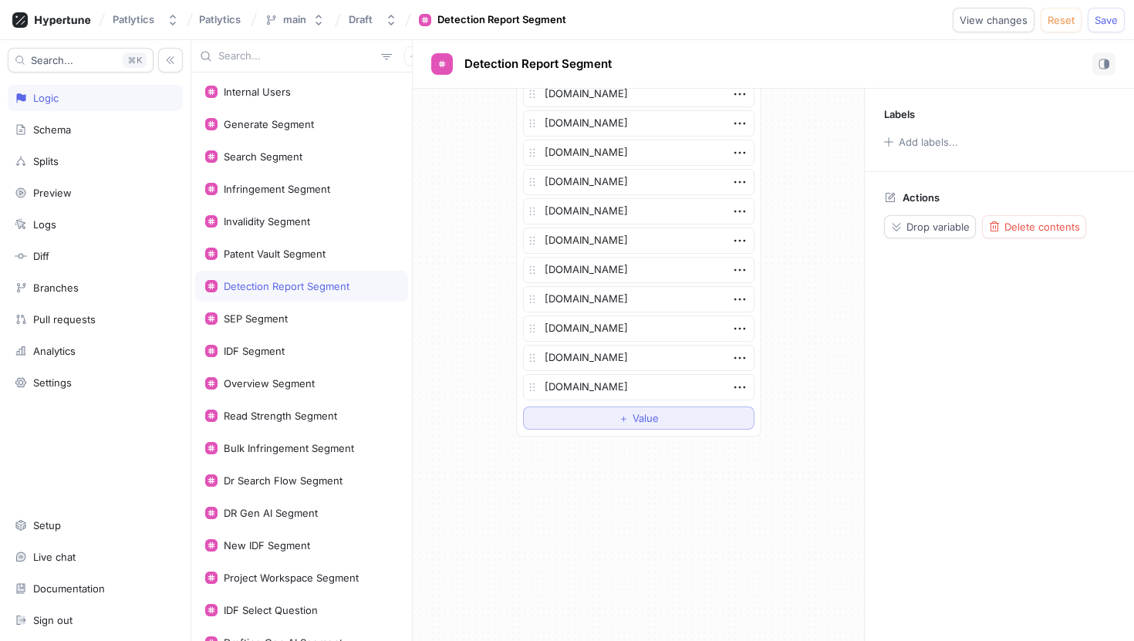
click at [683, 410] on button "＋ Value" at bounding box center [638, 418] width 231 height 23
type textarea "x"
type textarea "[DOMAIN_NAME]"
click at [336, 314] on div "SEP Segment" at bounding box center [301, 318] width 193 height 12
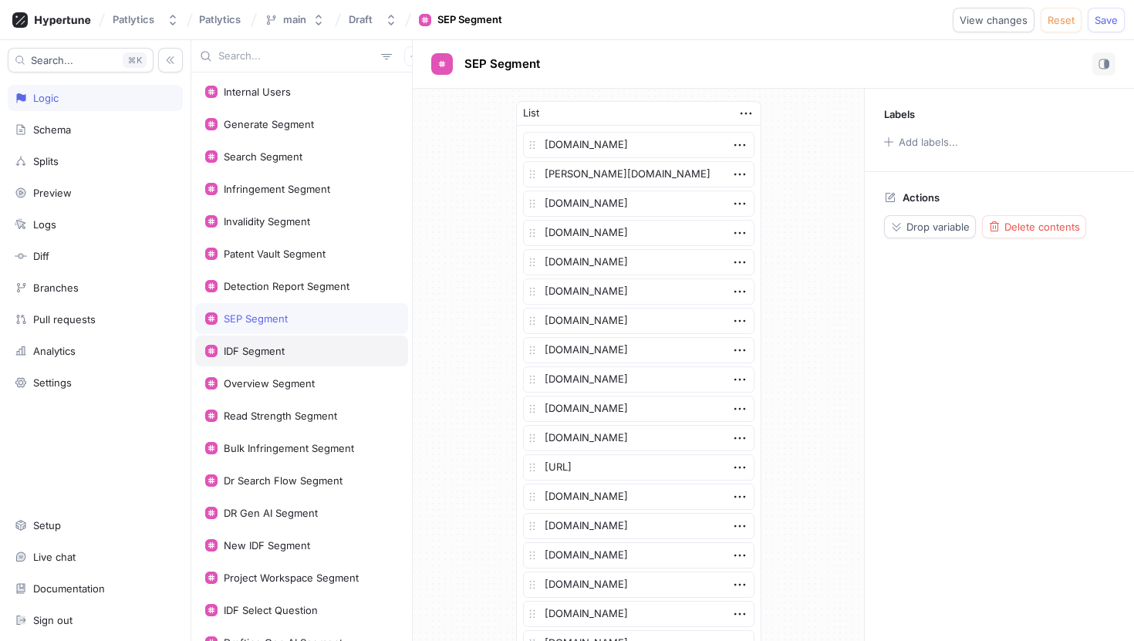
click at [353, 352] on div "IDF Segment" at bounding box center [301, 351] width 193 height 12
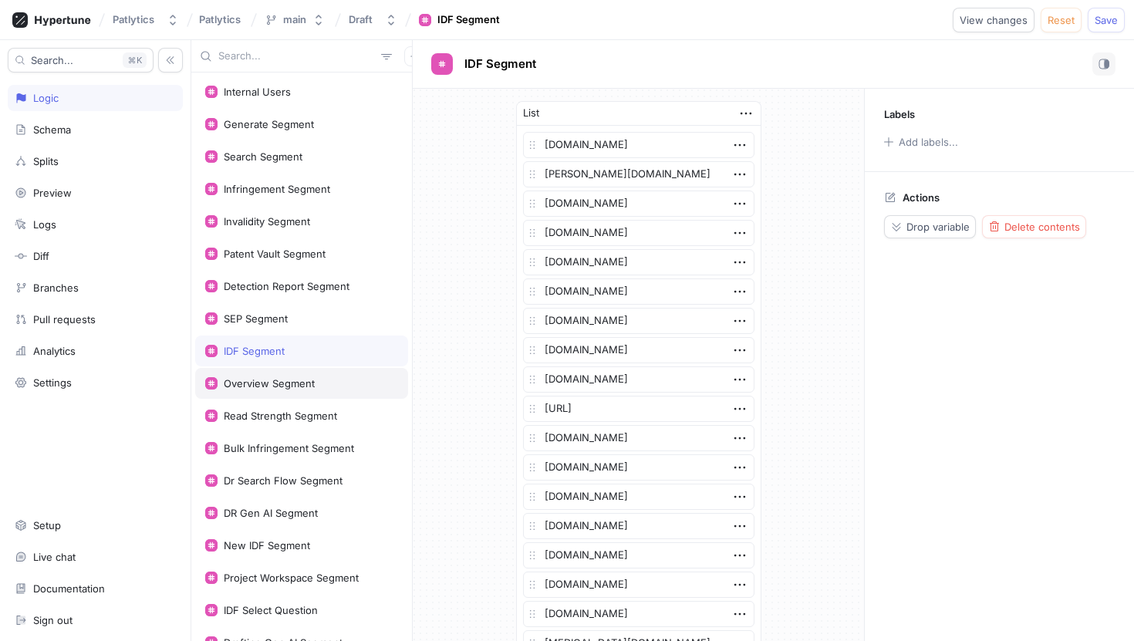
scroll to position [1041, 0]
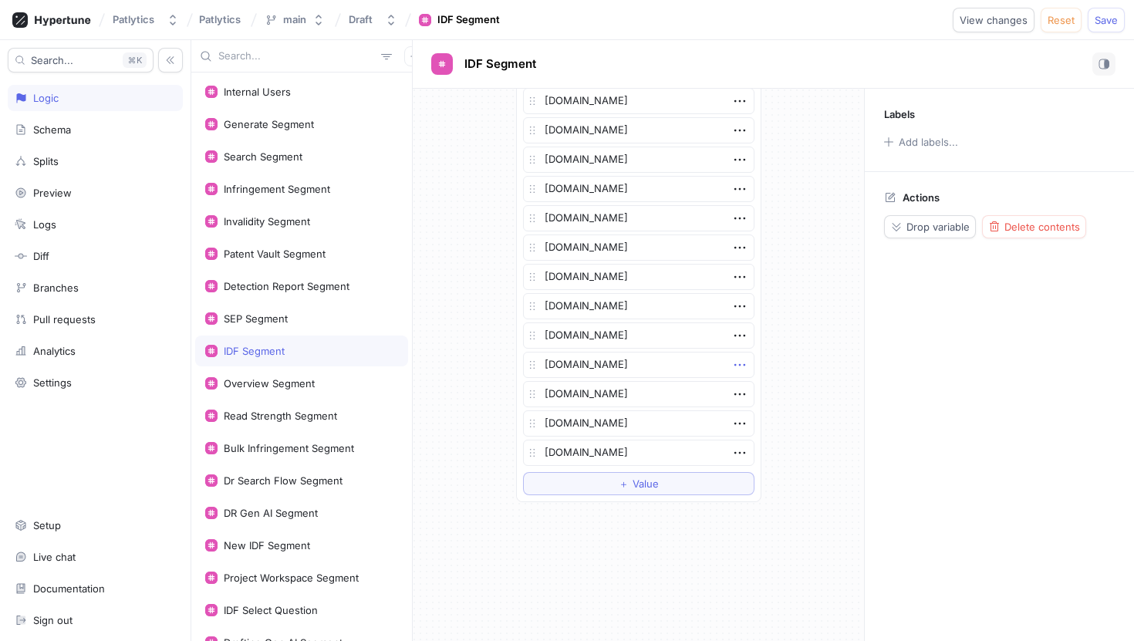
click at [744, 372] on icon "button" at bounding box center [739, 364] width 17 height 17
click at [753, 390] on div "Delete" at bounding box center [800, 393] width 131 height 26
click at [622, 453] on span "＋" at bounding box center [624, 454] width 10 height 9
type textarea "x"
type textarea "[DOMAIN_NAME]"
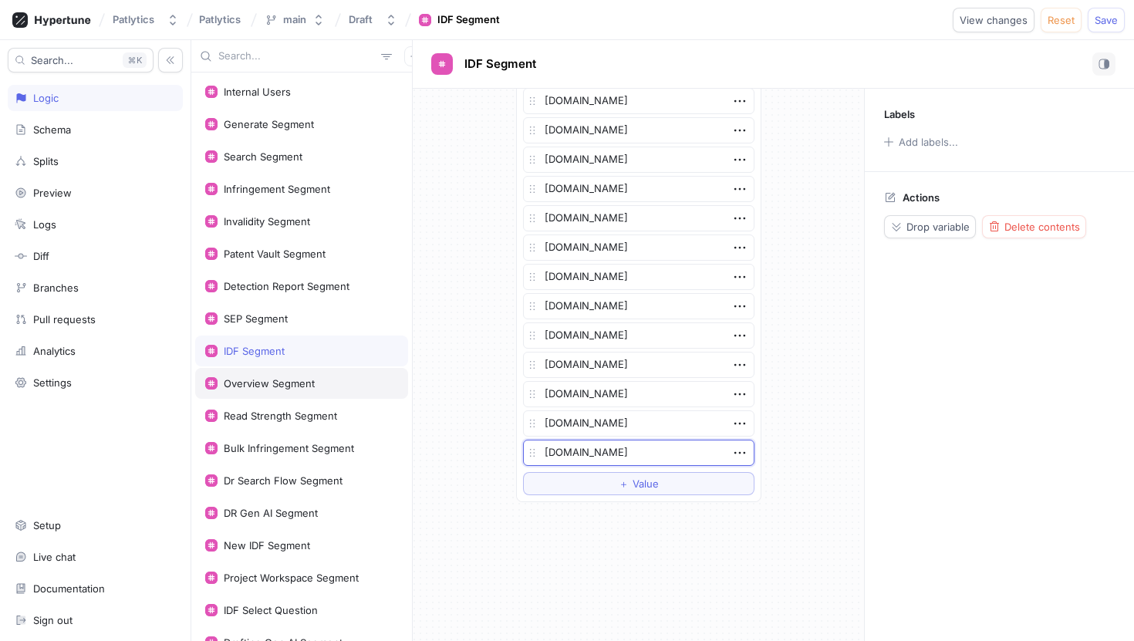
click at [335, 383] on div "Overview Segment" at bounding box center [301, 383] width 193 height 12
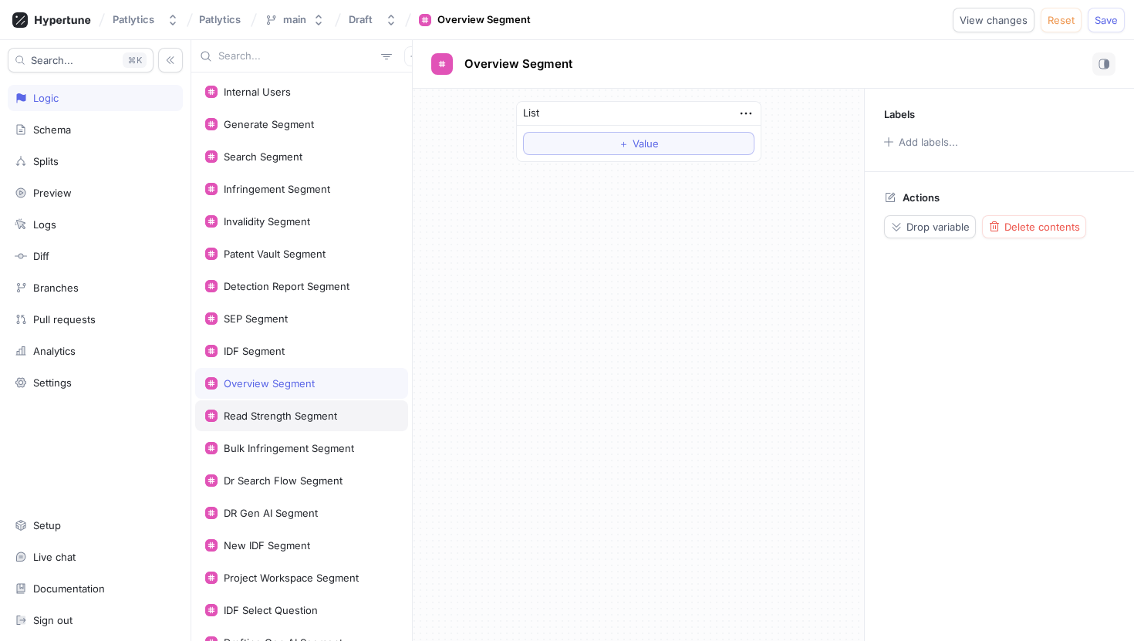
click at [336, 423] on div "Read Strength Segment" at bounding box center [301, 415] width 213 height 31
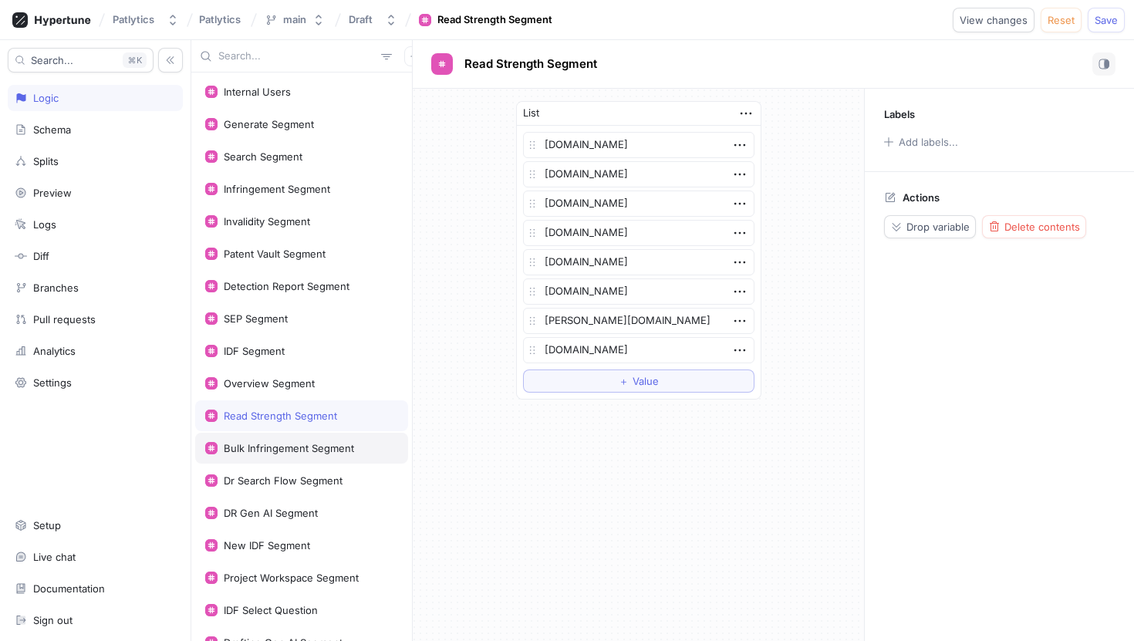
click at [339, 441] on div "Bulk Infringement Segment" at bounding box center [301, 448] width 213 height 31
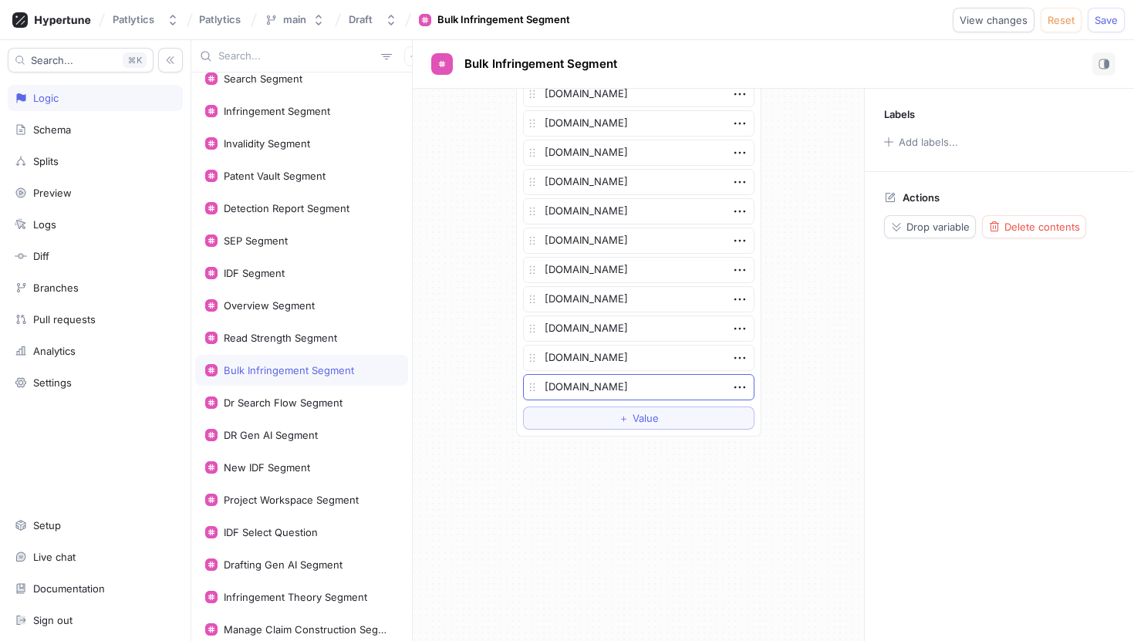
scroll to position [93, 0]
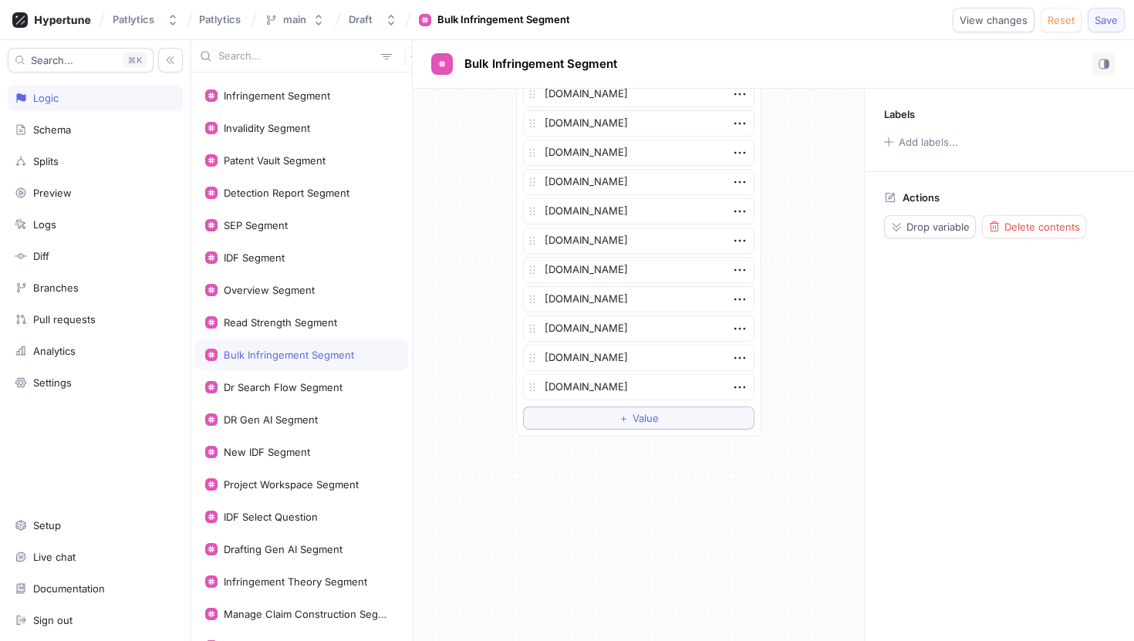
click at [1104, 24] on span "Save" at bounding box center [1106, 19] width 23 height 9
type textarea "x"
